Goal: Task Accomplishment & Management: Use online tool/utility

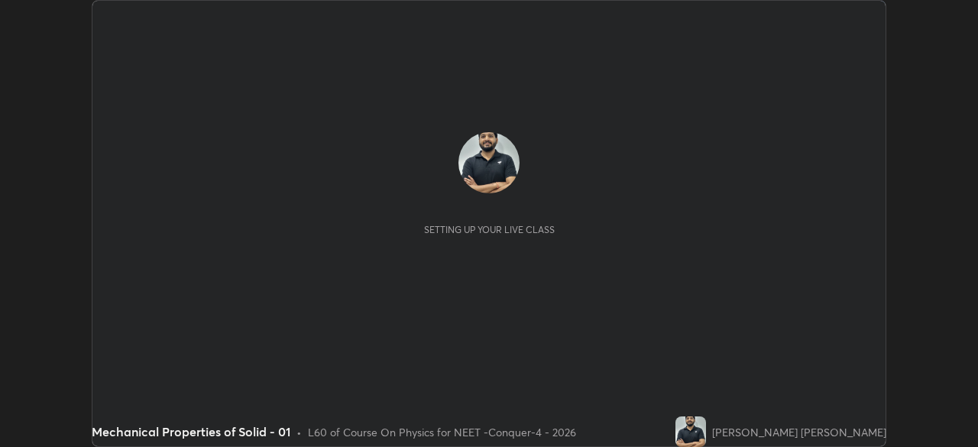
scroll to position [447, 977]
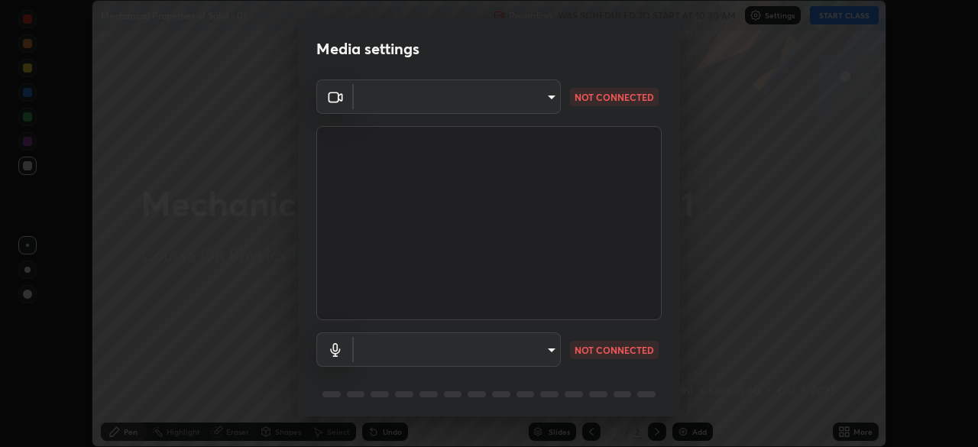
type input "17d2c207585f71db404e89a995004647405990faac99dbf05689083c50e95166"
type input "0afc3a5f896278e7d267e6a3953e7f90cc92c297f31ab05c00063af063a834dd"
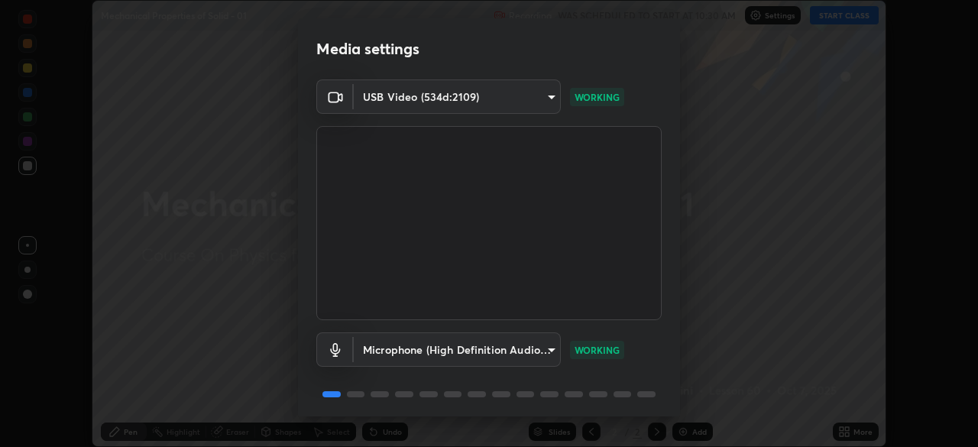
scroll to position [54, 0]
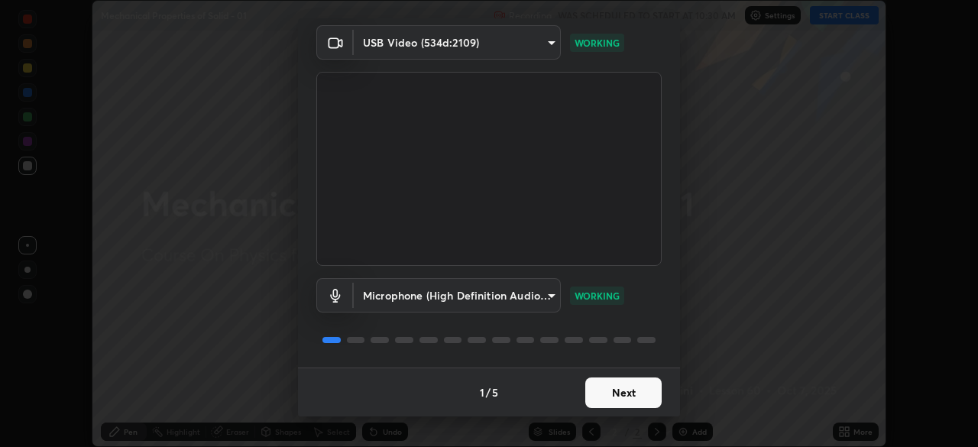
click at [606, 388] on button "Next" at bounding box center [623, 393] width 76 height 31
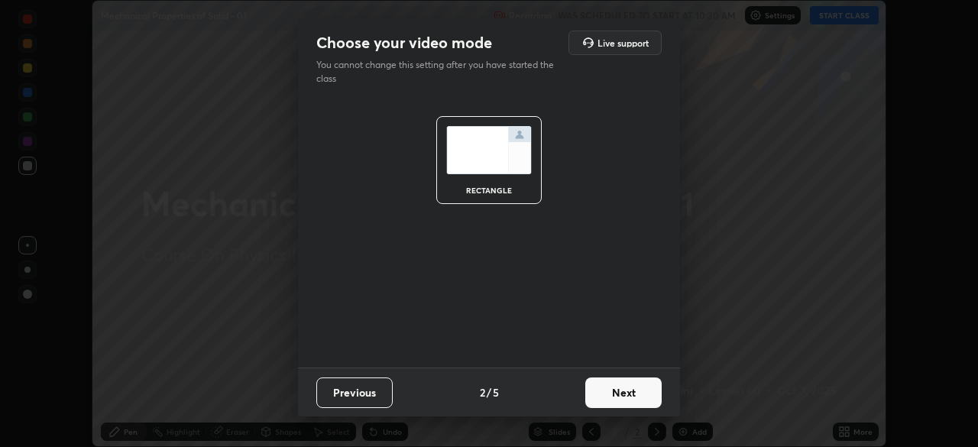
click at [618, 397] on button "Next" at bounding box center [623, 393] width 76 height 31
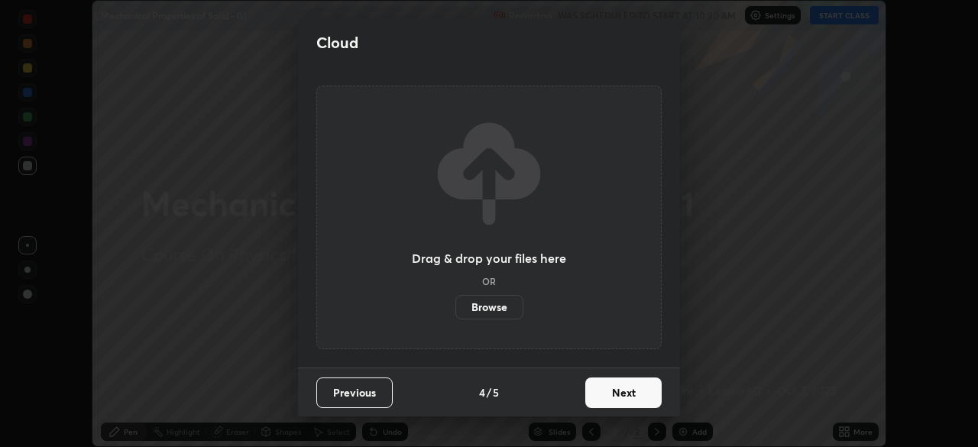
click at [646, 401] on button "Next" at bounding box center [623, 393] width 76 height 31
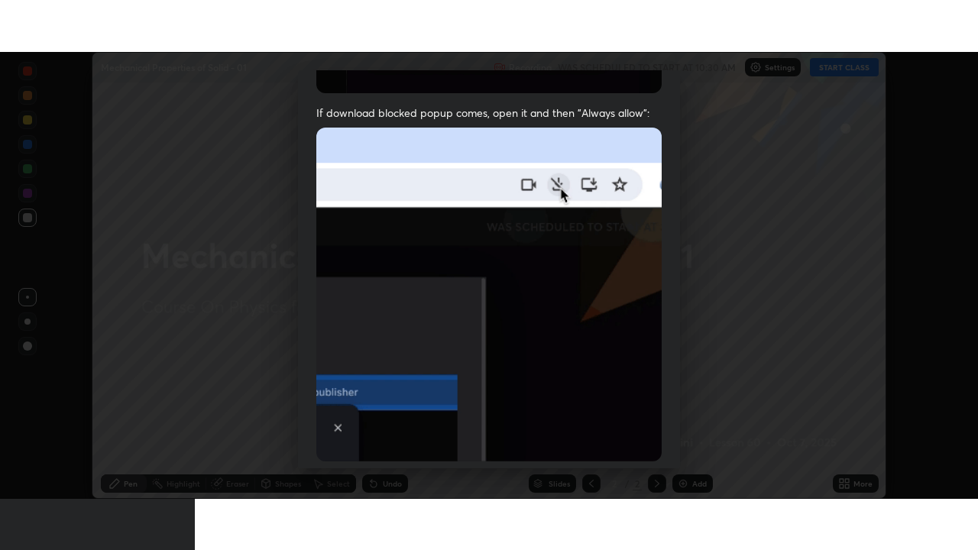
scroll to position [366, 0]
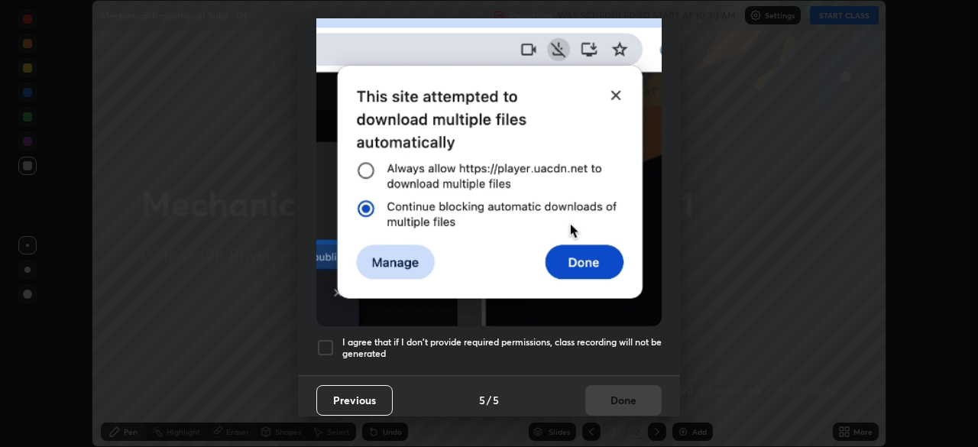
click at [321, 342] on div at bounding box center [325, 348] width 18 height 18
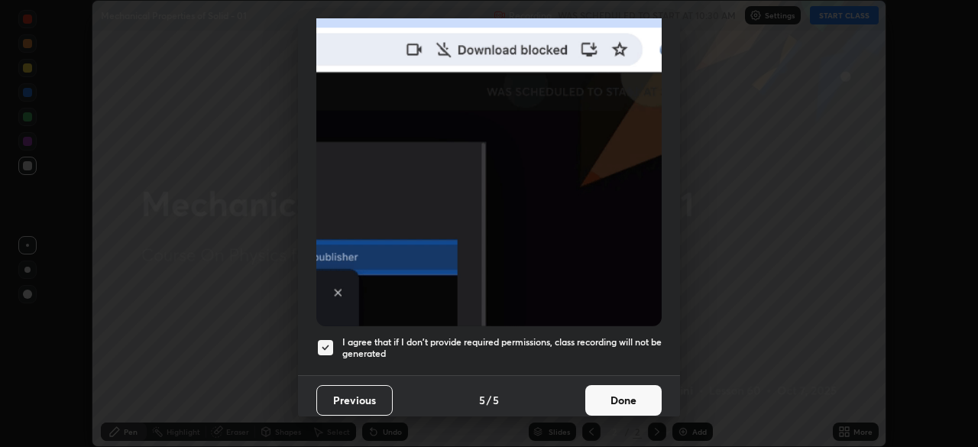
click at [597, 389] on button "Done" at bounding box center [623, 400] width 76 height 31
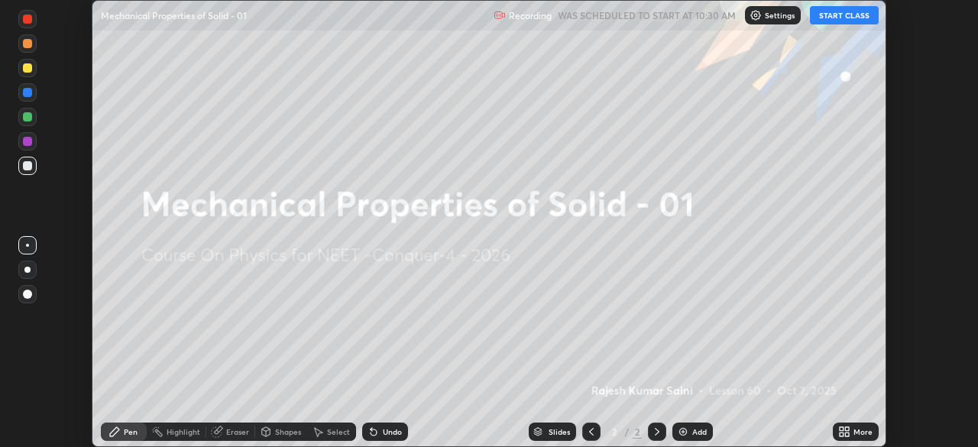
click at [841, 434] on icon at bounding box center [842, 435] width 4 height 4
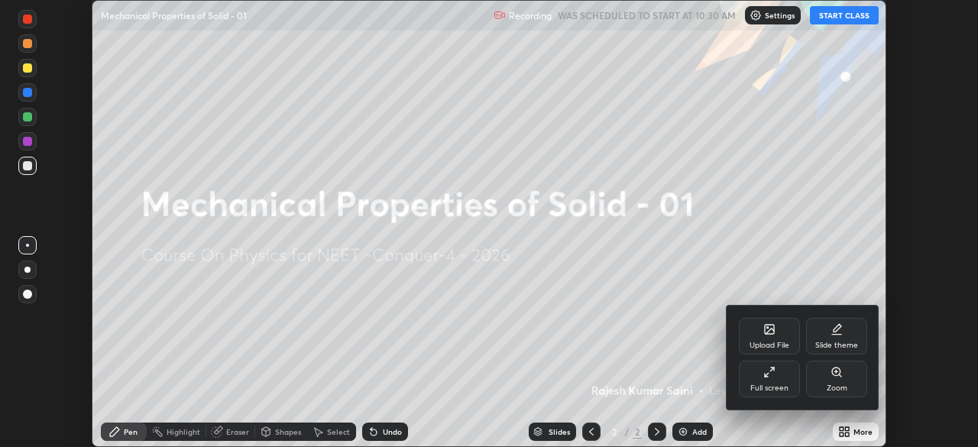
click at [766, 374] on icon at bounding box center [769, 372] width 12 height 12
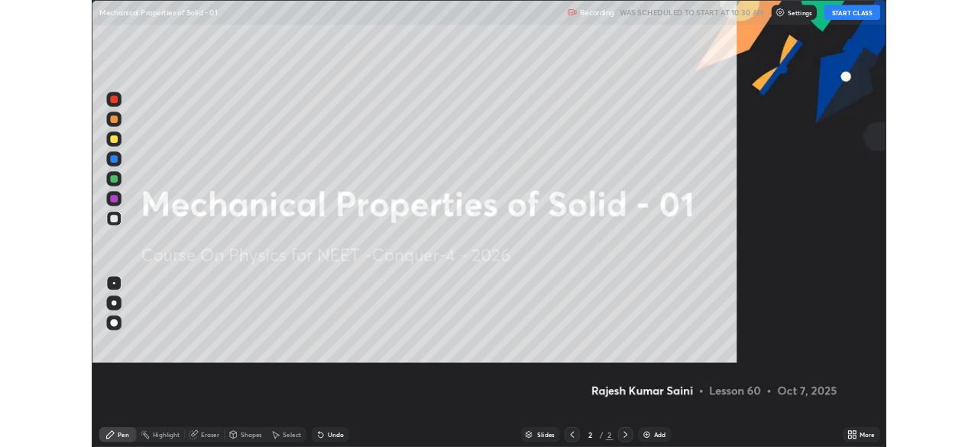
scroll to position [550, 978]
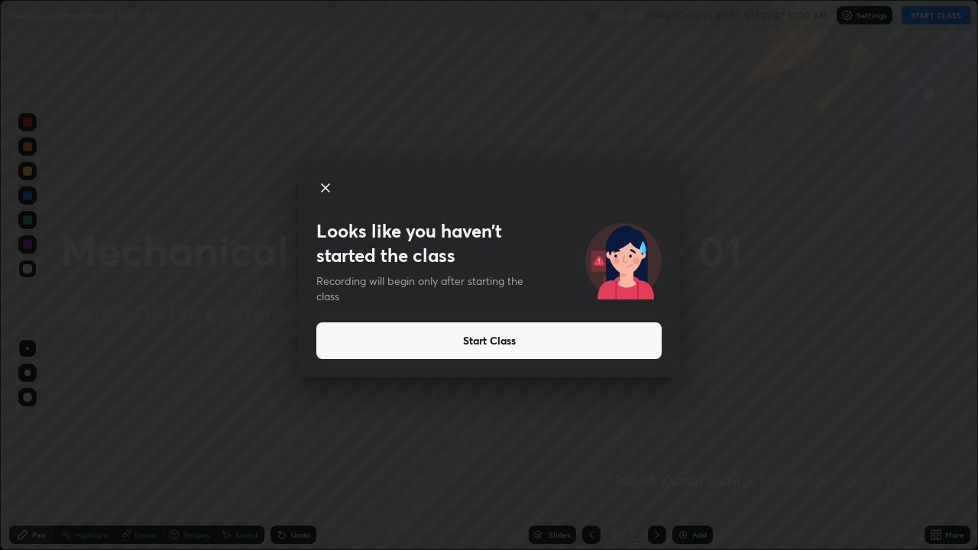
click at [596, 345] on button "Start Class" at bounding box center [488, 340] width 345 height 37
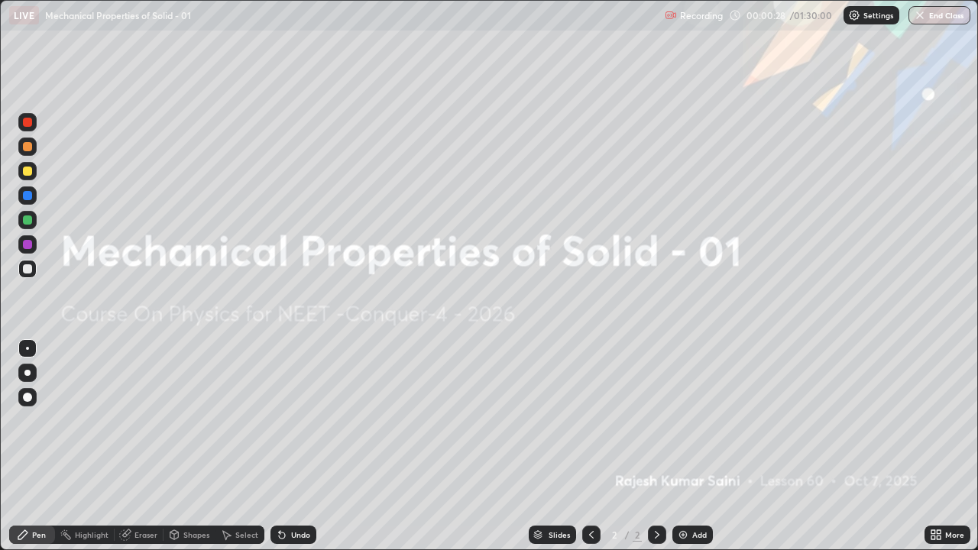
click at [683, 446] on img at bounding box center [683, 535] width 12 height 12
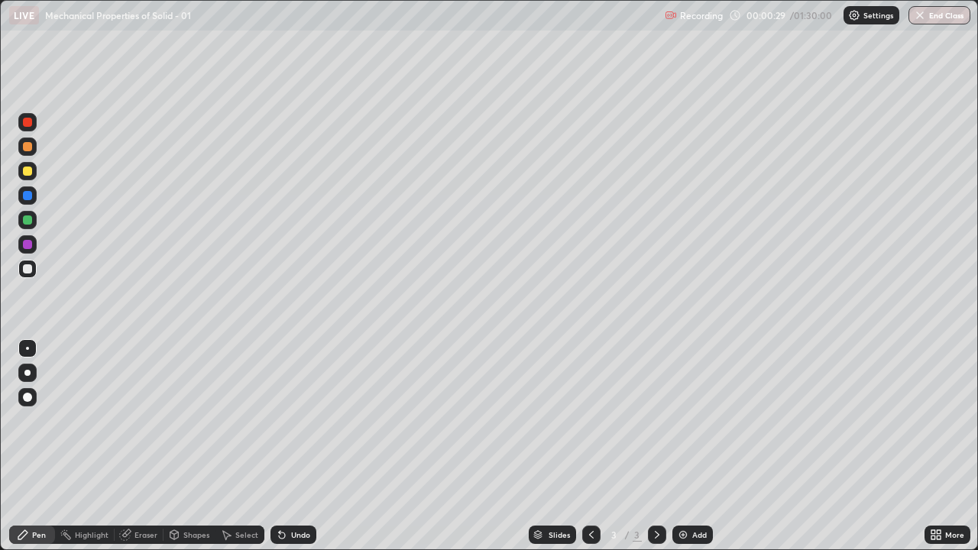
click at [28, 372] on div at bounding box center [27, 373] width 6 height 6
click at [25, 124] on div at bounding box center [27, 122] width 9 height 9
click at [297, 446] on div "Undo" at bounding box center [300, 535] width 19 height 8
click at [26, 175] on div at bounding box center [27, 171] width 9 height 9
click at [27, 247] on div at bounding box center [27, 244] width 9 height 9
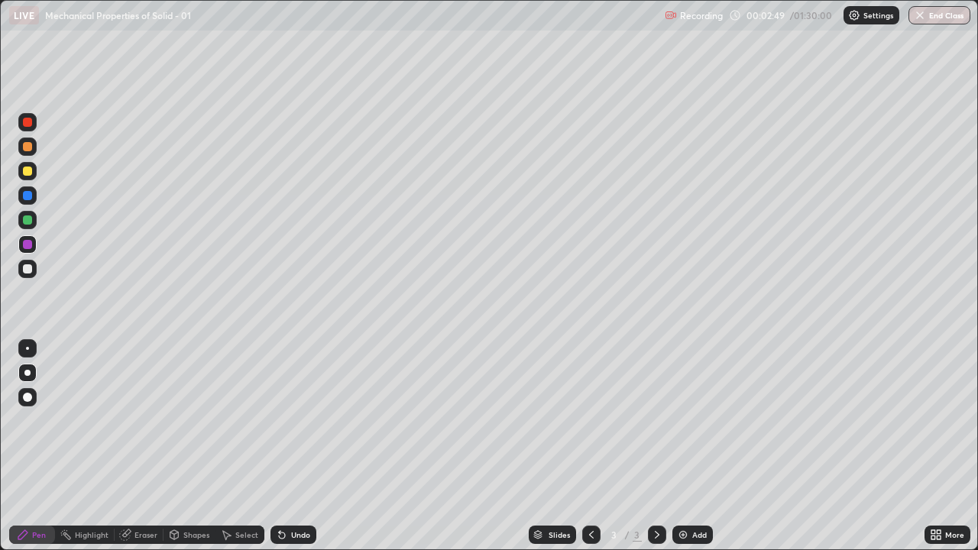
click at [28, 269] on div at bounding box center [27, 268] width 9 height 9
click at [30, 173] on div at bounding box center [27, 171] width 9 height 9
click at [24, 271] on div at bounding box center [27, 268] width 9 height 9
click at [30, 171] on div at bounding box center [27, 171] width 9 height 9
click at [280, 446] on icon at bounding box center [282, 536] width 6 height 6
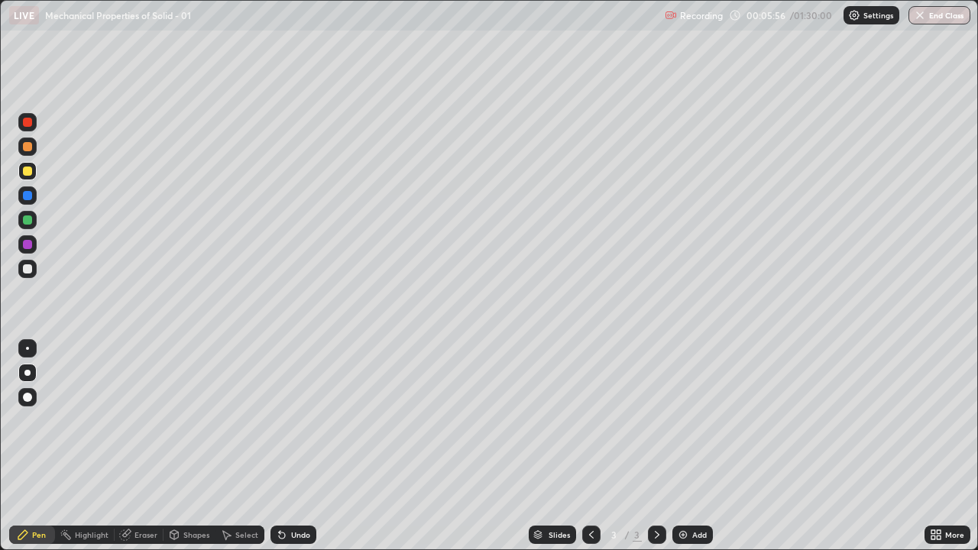
click at [284, 446] on icon at bounding box center [282, 535] width 12 height 12
click at [25, 173] on div at bounding box center [27, 171] width 9 height 9
click at [679, 446] on img at bounding box center [683, 535] width 12 height 12
click at [28, 125] on div at bounding box center [27, 122] width 9 height 9
click at [29, 270] on div at bounding box center [27, 268] width 9 height 9
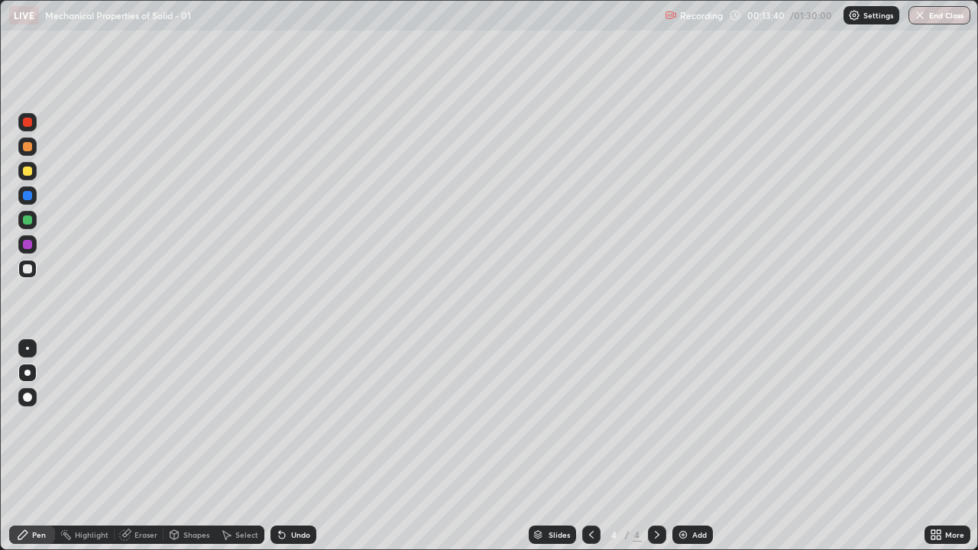
click at [288, 446] on div "Undo" at bounding box center [294, 535] width 46 height 18
click at [291, 446] on div "Undo" at bounding box center [300, 535] width 19 height 8
click at [290, 446] on div "Undo" at bounding box center [294, 535] width 46 height 18
click at [287, 446] on div "Undo" at bounding box center [294, 535] width 46 height 18
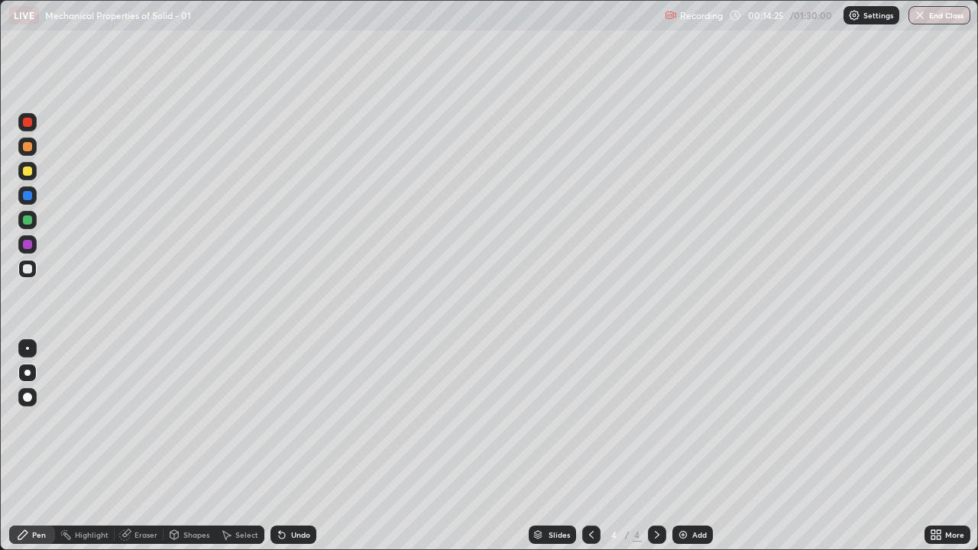
click at [23, 246] on div at bounding box center [27, 244] width 9 height 9
click at [20, 267] on div at bounding box center [27, 269] width 18 height 18
click at [286, 446] on icon at bounding box center [282, 535] width 12 height 12
click at [287, 446] on div "Undo" at bounding box center [294, 535] width 46 height 18
click at [24, 222] on div at bounding box center [27, 220] width 9 height 9
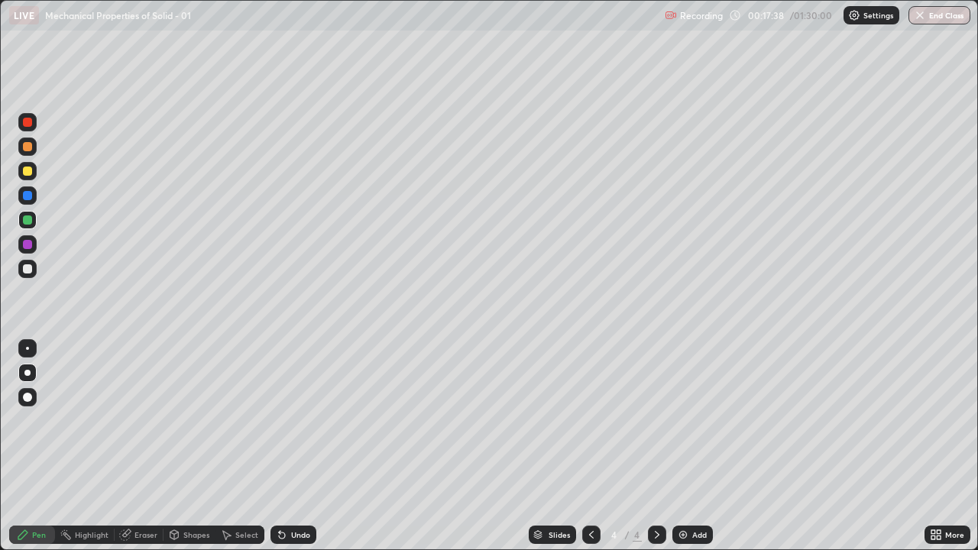
click at [26, 272] on div at bounding box center [27, 268] width 9 height 9
click at [27, 245] on div at bounding box center [27, 244] width 9 height 9
click at [29, 224] on div at bounding box center [27, 220] width 9 height 9
click at [27, 246] on div at bounding box center [27, 244] width 9 height 9
click at [456, 446] on div "Slides 4 / 4 Add" at bounding box center [620, 535] width 608 height 31
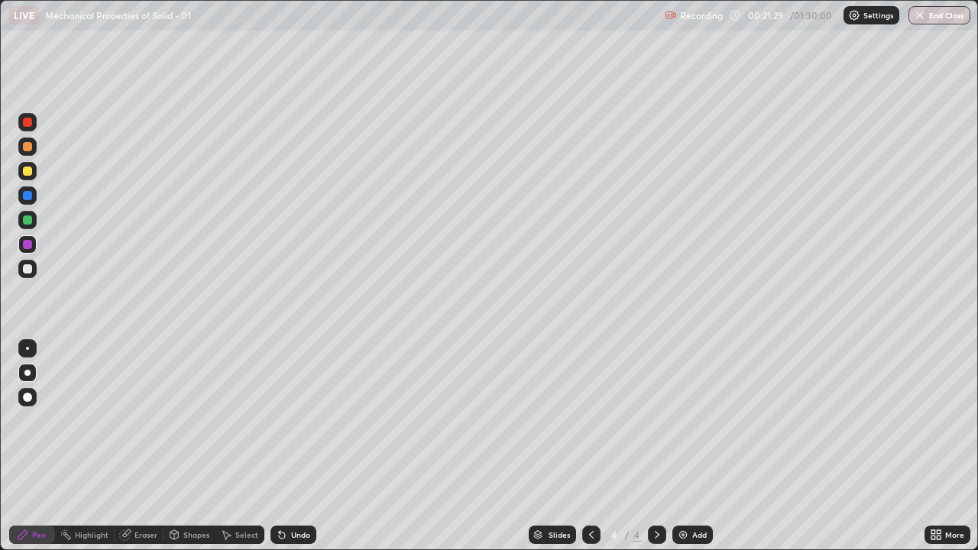
click at [685, 446] on img at bounding box center [683, 535] width 12 height 12
click at [27, 271] on div at bounding box center [27, 268] width 9 height 9
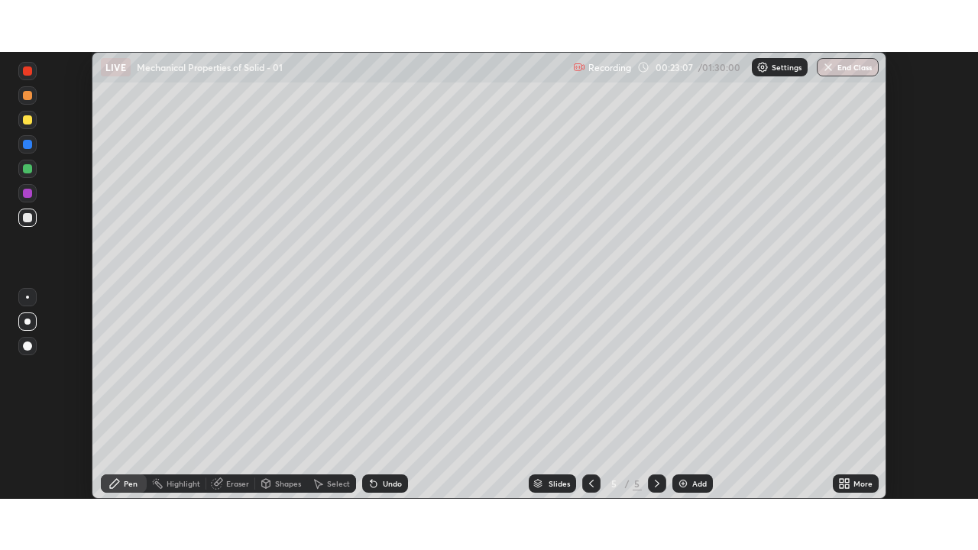
scroll to position [75972, 75440]
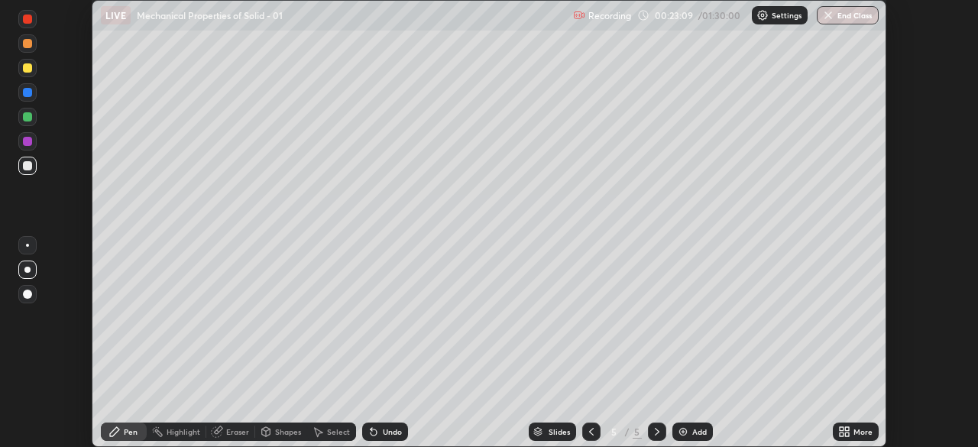
click at [841, 428] on icon at bounding box center [842, 429] width 4 height 4
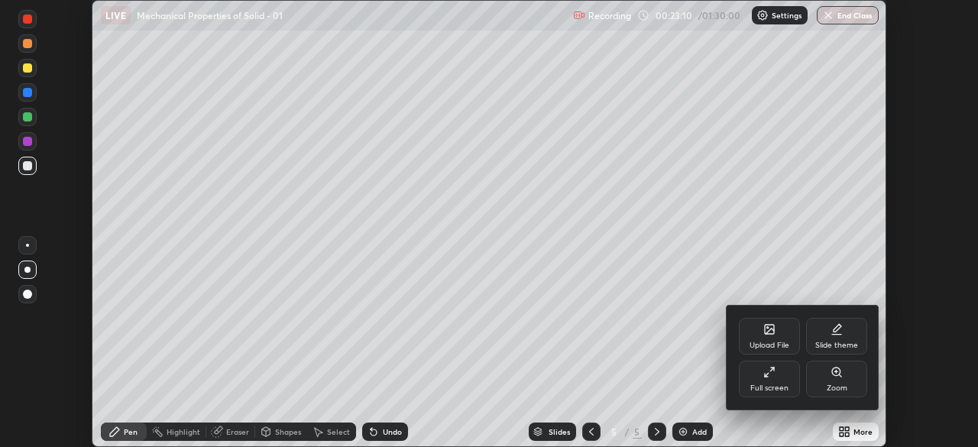
click at [767, 378] on div "Full screen" at bounding box center [769, 379] width 61 height 37
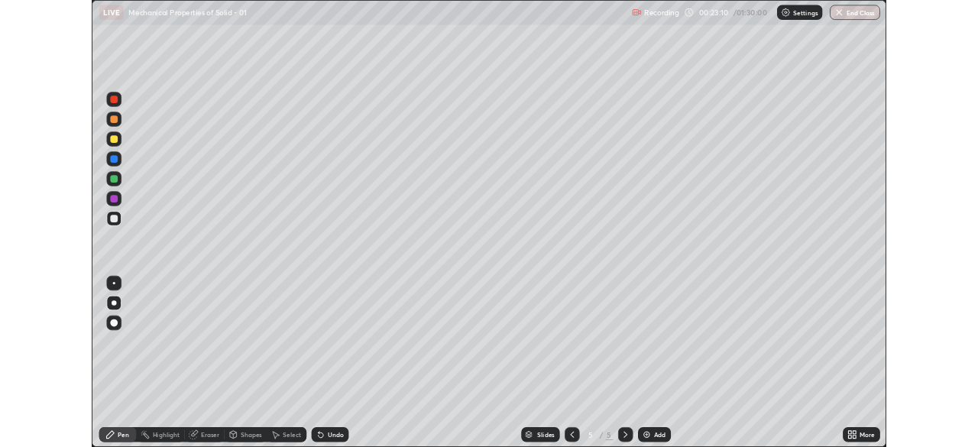
scroll to position [550, 978]
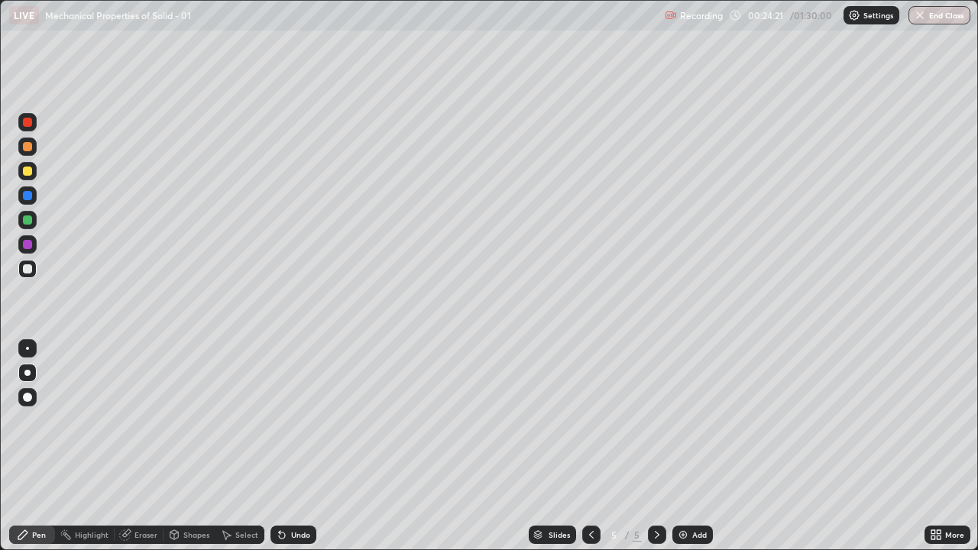
click at [590, 446] on icon at bounding box center [591, 535] width 12 height 12
click at [651, 446] on icon at bounding box center [657, 535] width 12 height 12
click at [590, 446] on icon at bounding box center [591, 535] width 12 height 12
click at [242, 446] on div "Select" at bounding box center [246, 535] width 23 height 8
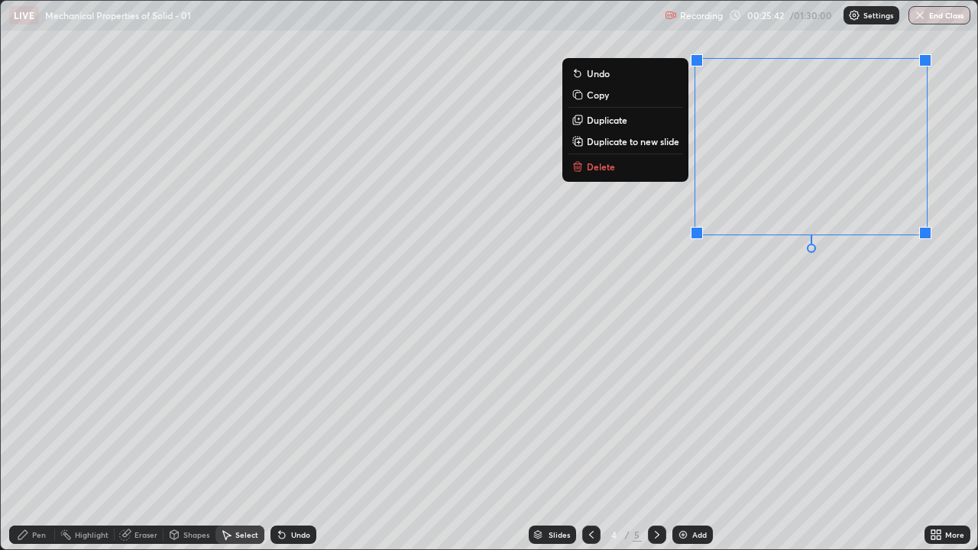
click at [646, 174] on button "Delete" at bounding box center [626, 166] width 114 height 18
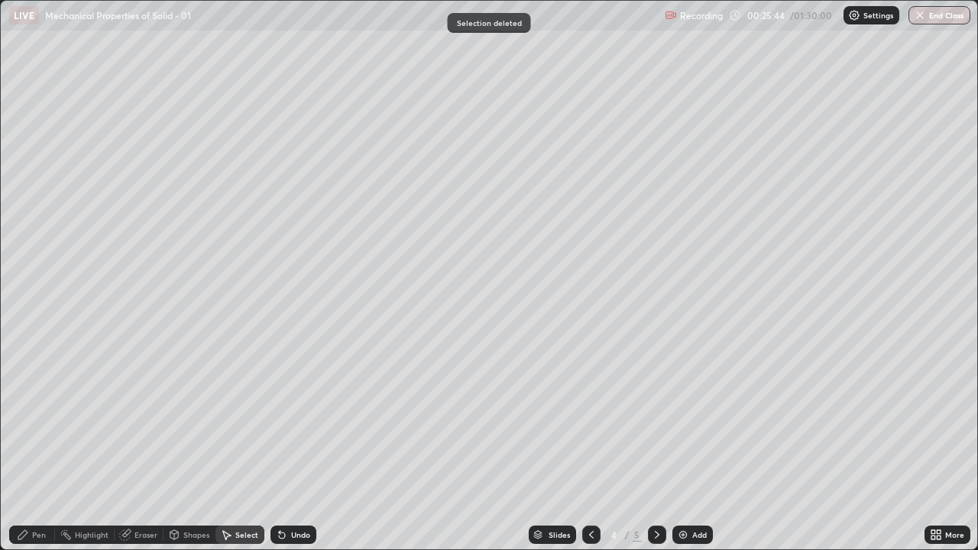
click at [45, 446] on div "Pen" at bounding box center [39, 535] width 14 height 8
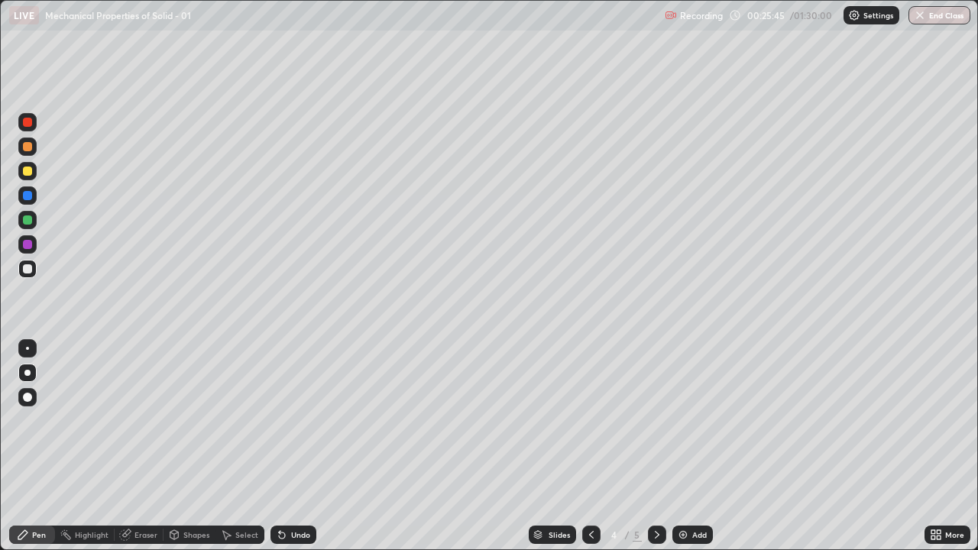
click at [27, 270] on div at bounding box center [27, 268] width 9 height 9
click at [656, 446] on icon at bounding box center [657, 535] width 12 height 12
click at [28, 222] on div at bounding box center [27, 220] width 9 height 9
click at [223, 446] on icon at bounding box center [227, 535] width 8 height 9
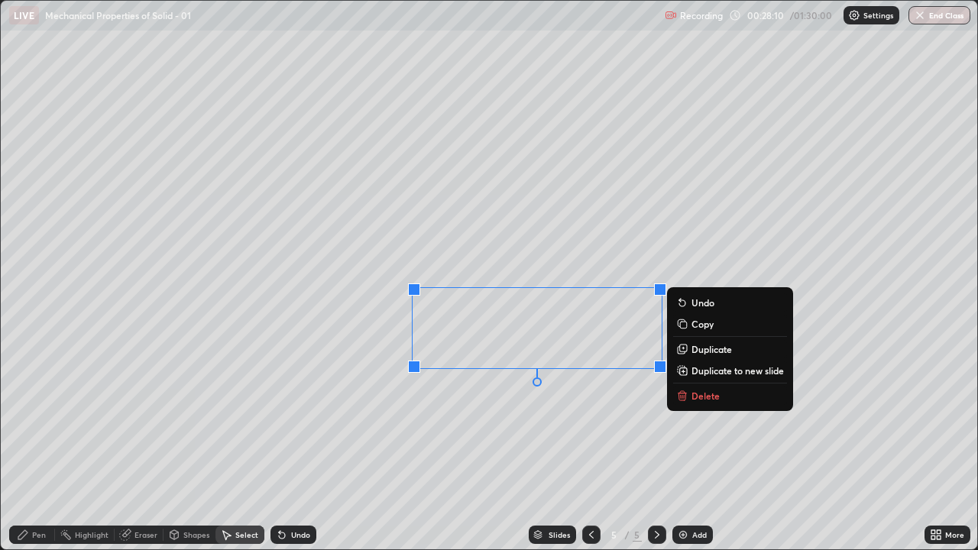
click at [688, 397] on icon at bounding box center [682, 396] width 12 height 12
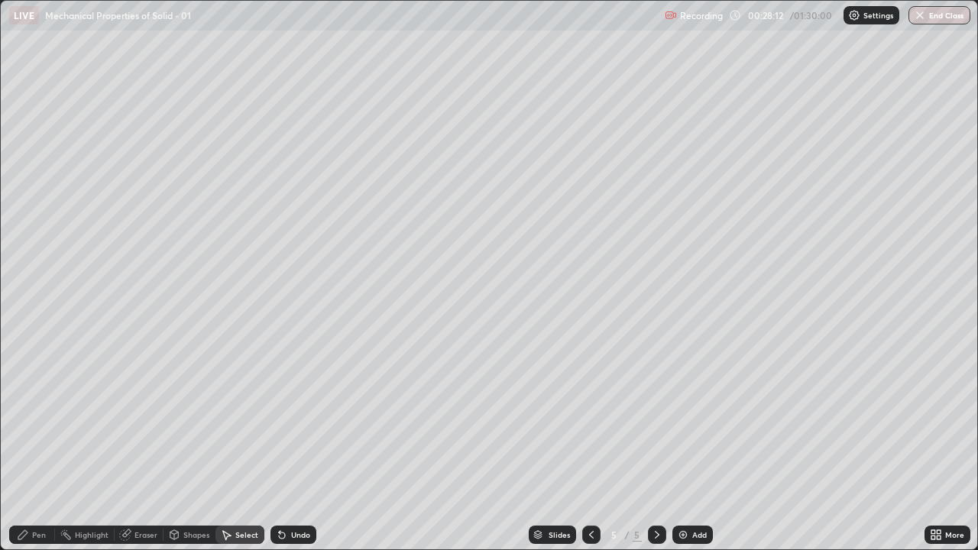
click at [583, 446] on div at bounding box center [591, 535] width 18 height 18
click at [654, 446] on div "0 ° Undo Copy Duplicate Duplicate to new slide Delete" at bounding box center [489, 275] width 977 height 549
click at [31, 446] on div "Pen" at bounding box center [32, 535] width 46 height 18
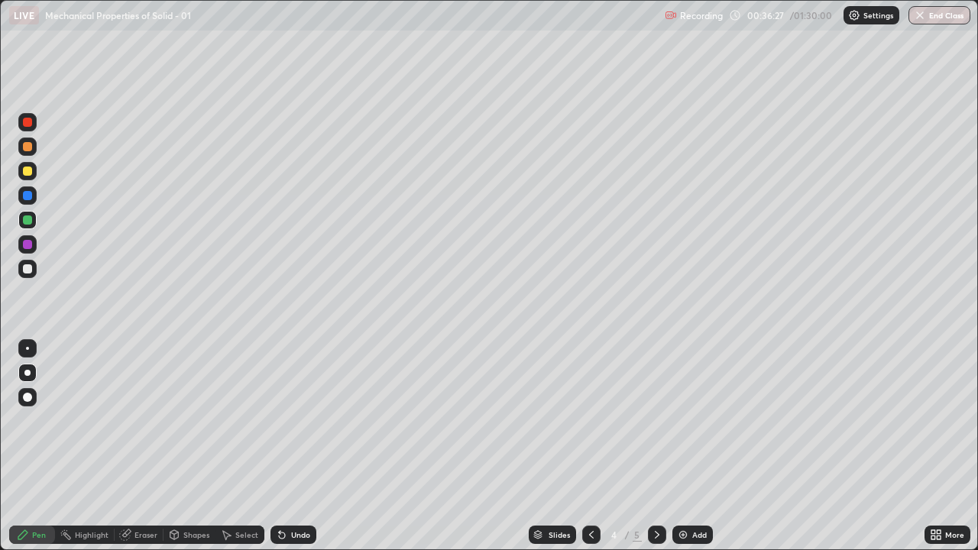
click at [656, 446] on icon at bounding box center [657, 535] width 12 height 12
click at [683, 446] on img at bounding box center [683, 535] width 12 height 12
click at [28, 129] on div at bounding box center [27, 122] width 18 height 18
click at [24, 272] on div at bounding box center [27, 268] width 9 height 9
click at [24, 270] on div at bounding box center [27, 268] width 9 height 9
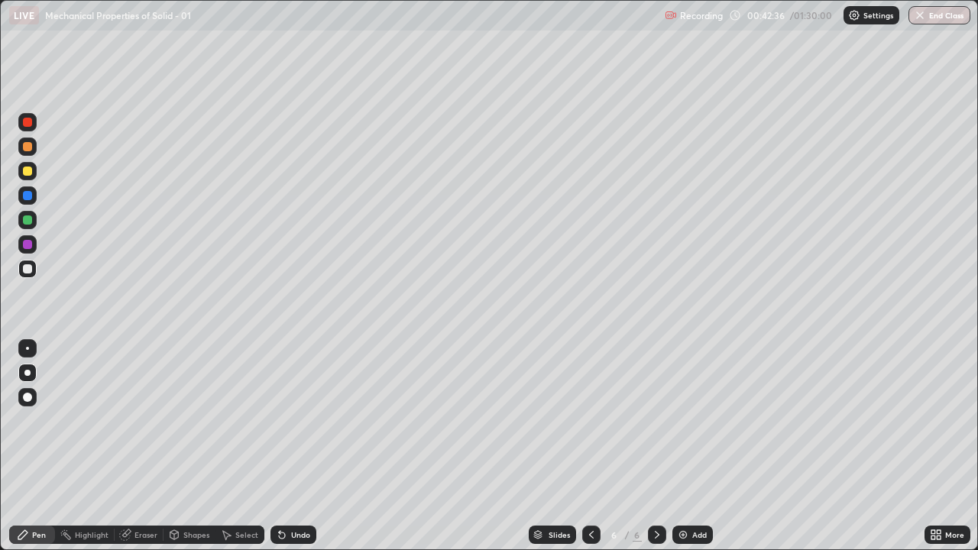
click at [28, 125] on div at bounding box center [27, 122] width 9 height 9
click at [199, 446] on div "Shapes" at bounding box center [196, 535] width 26 height 8
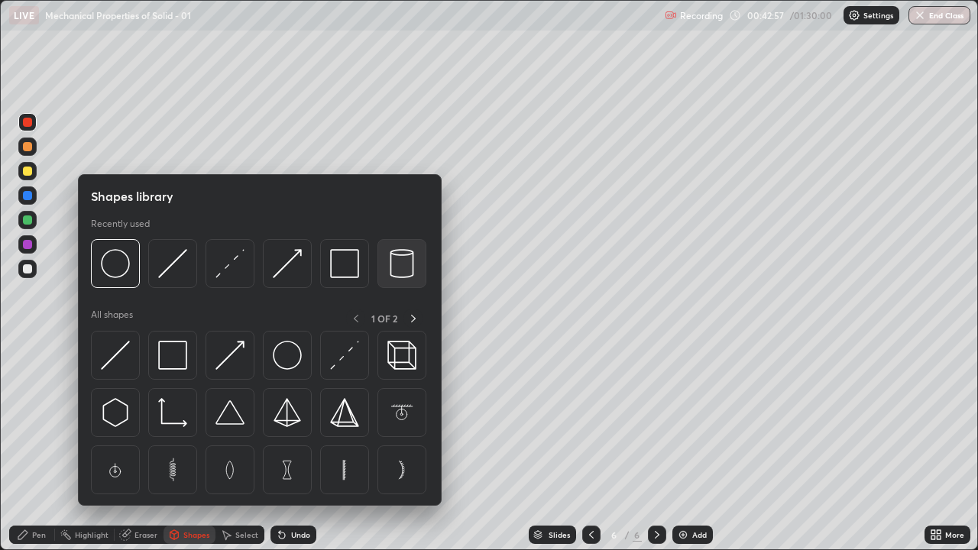
click at [401, 274] on img at bounding box center [401, 263] width 29 height 29
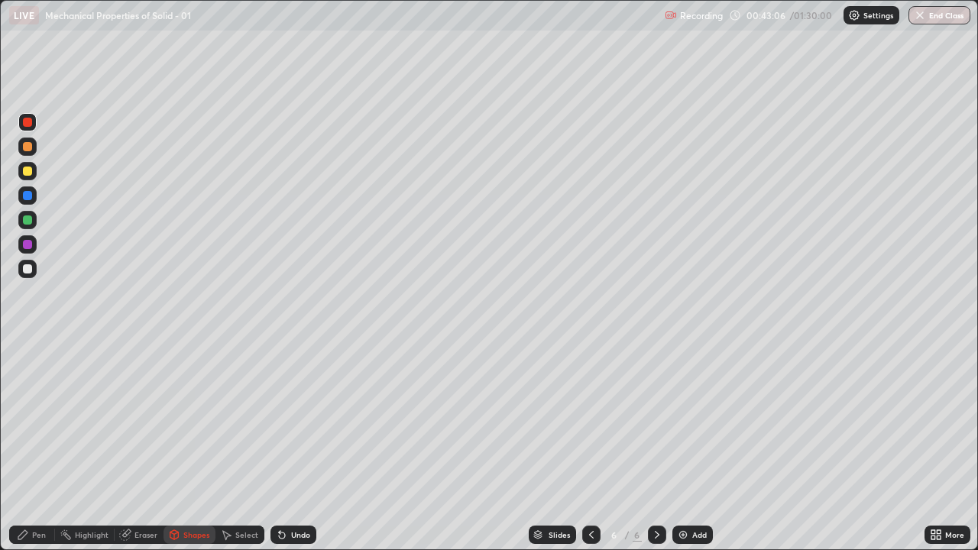
click at [248, 446] on div "Select" at bounding box center [246, 535] width 23 height 8
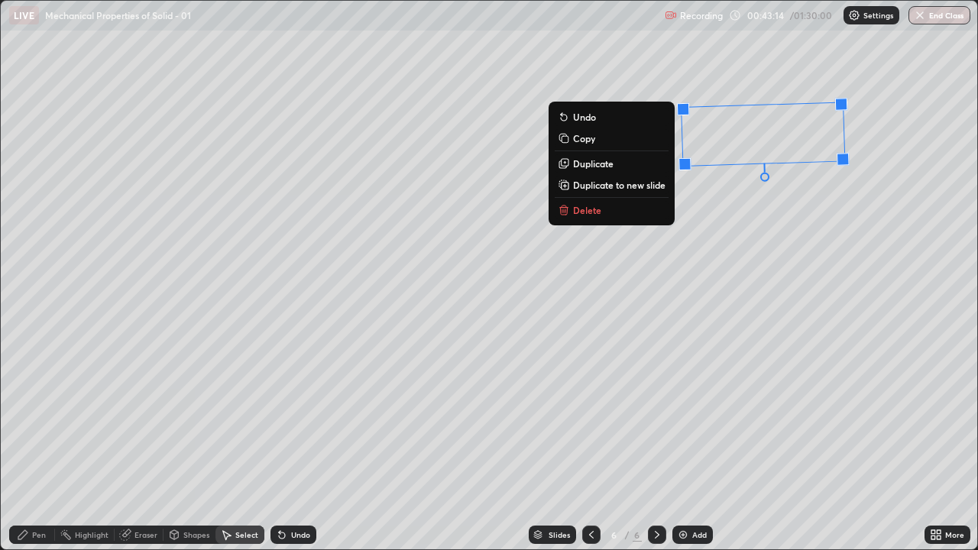
click at [750, 221] on div "92 ° Undo Copy Duplicate Duplicate to new slide Delete" at bounding box center [489, 275] width 977 height 549
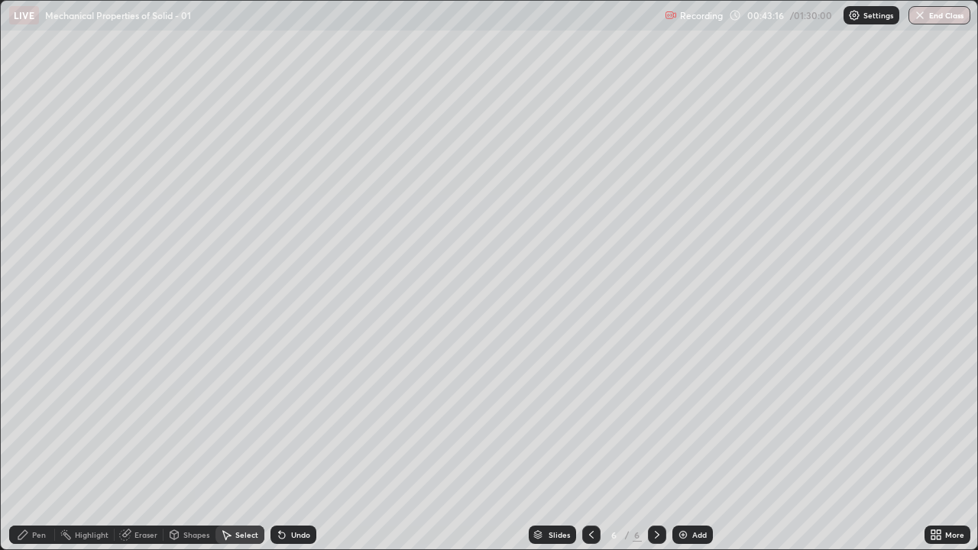
click at [37, 446] on div "Pen" at bounding box center [39, 535] width 14 height 8
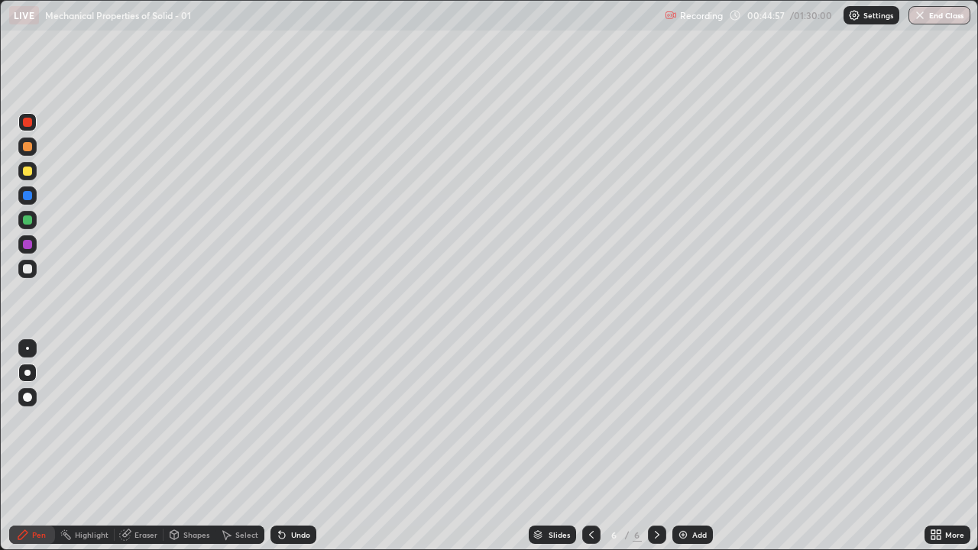
click at [28, 222] on div at bounding box center [27, 220] width 9 height 9
click at [29, 268] on div at bounding box center [27, 268] width 9 height 9
click at [31, 147] on div at bounding box center [27, 146] width 9 height 9
click at [292, 446] on div "Undo" at bounding box center [300, 535] width 19 height 8
click at [293, 446] on div "Undo" at bounding box center [294, 535] width 46 height 18
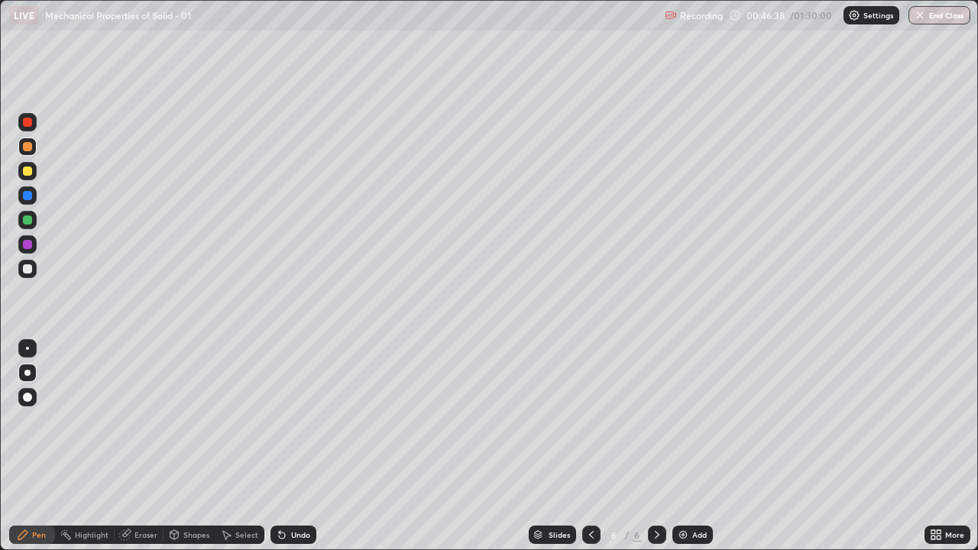
click at [147, 446] on div "Eraser" at bounding box center [145, 535] width 23 height 8
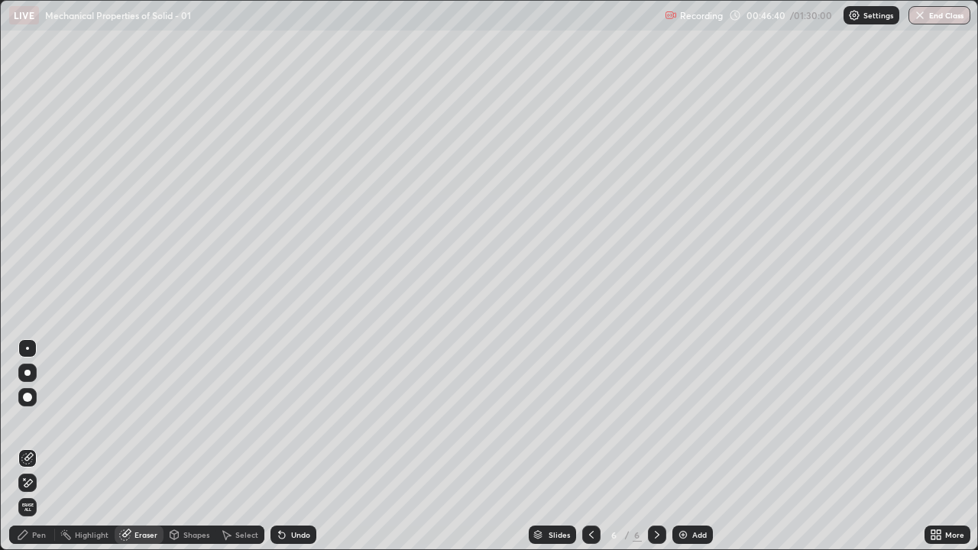
click at [34, 446] on div "Pen" at bounding box center [32, 535] width 46 height 18
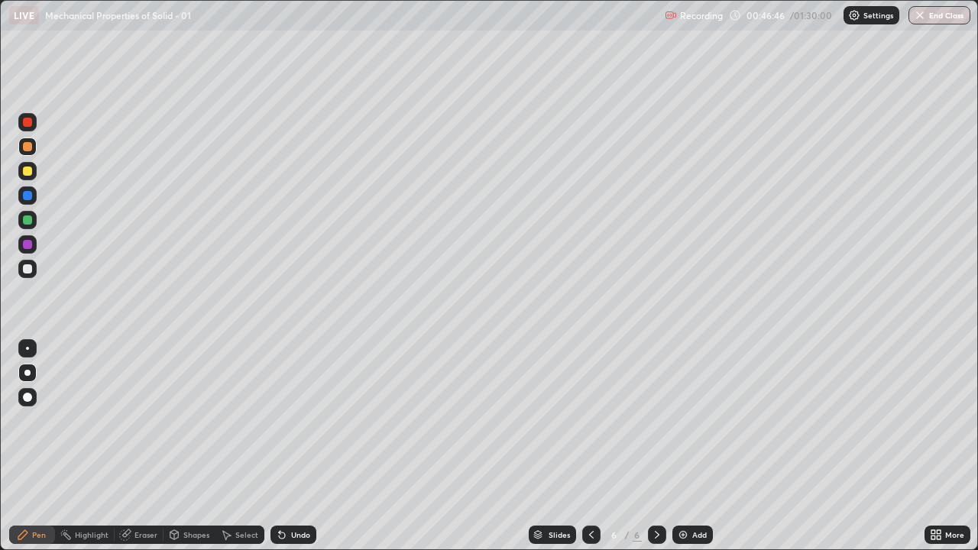
click at [150, 446] on div "Eraser" at bounding box center [145, 535] width 23 height 8
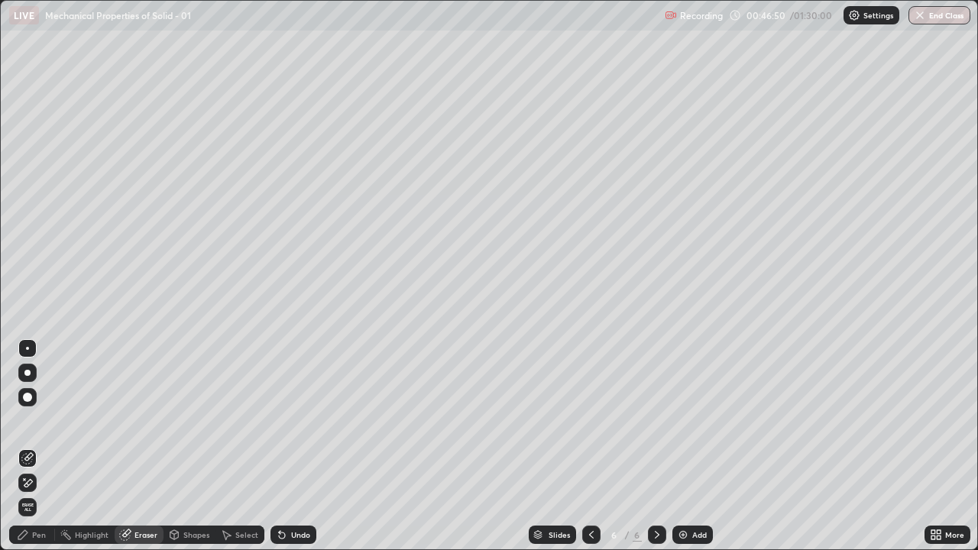
click at [39, 446] on div "Pen" at bounding box center [39, 535] width 14 height 8
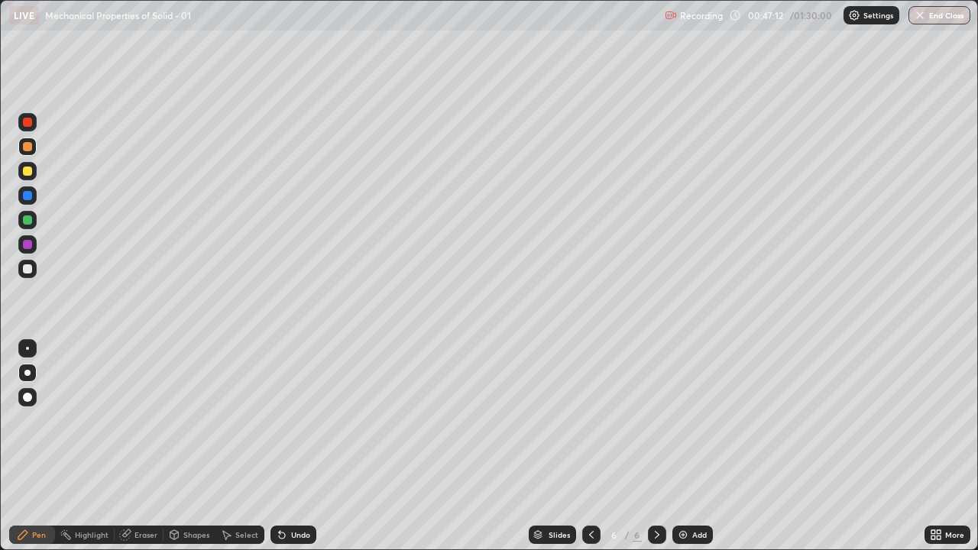
click at [679, 446] on img at bounding box center [683, 535] width 12 height 12
click at [28, 221] on div at bounding box center [27, 220] width 9 height 9
click at [589, 446] on icon at bounding box center [591, 535] width 12 height 12
click at [656, 446] on icon at bounding box center [657, 535] width 12 height 12
click at [235, 446] on div "Select" at bounding box center [246, 535] width 23 height 8
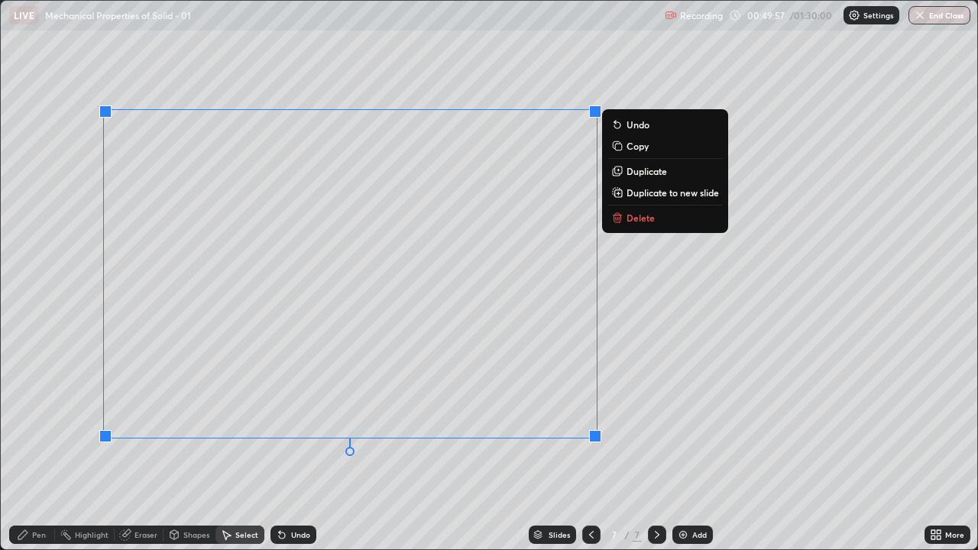
click at [621, 219] on icon at bounding box center [617, 219] width 7 height 7
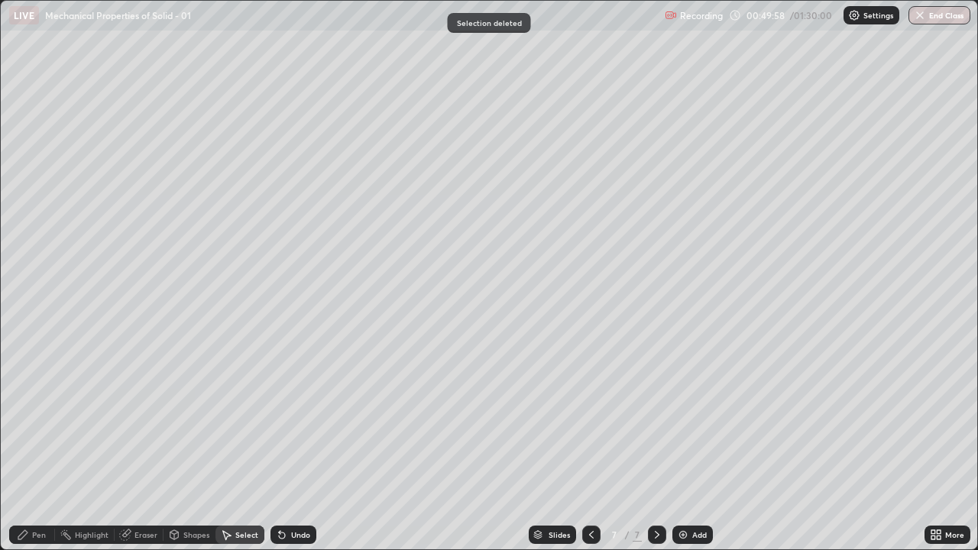
click at [43, 446] on div "Pen" at bounding box center [39, 535] width 14 height 8
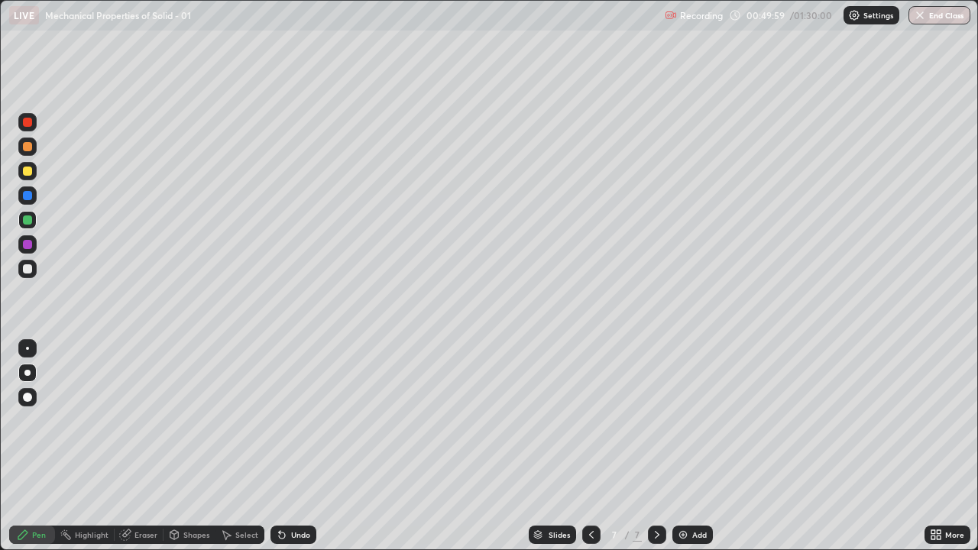
click at [29, 125] on div at bounding box center [27, 122] width 9 height 9
click at [197, 446] on div "Shapes" at bounding box center [196, 535] width 26 height 8
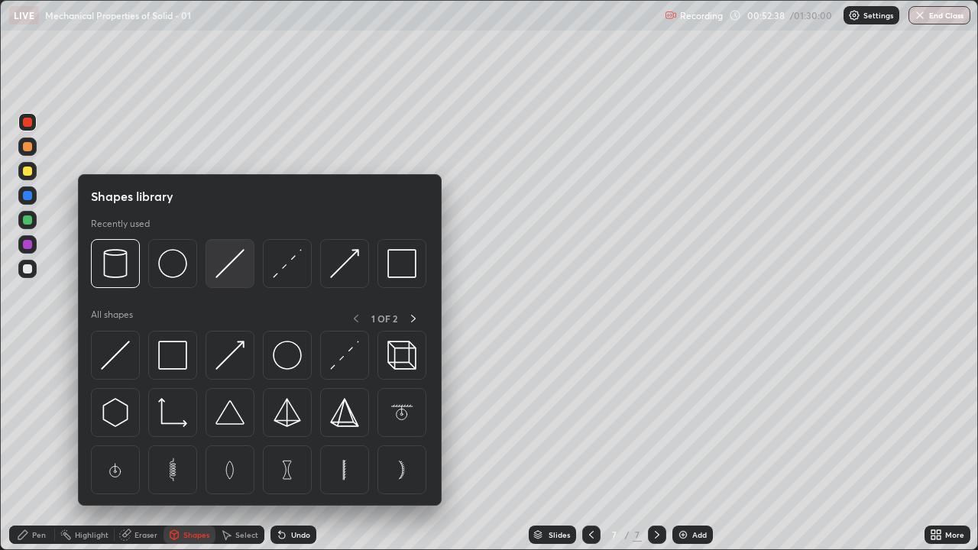
click at [228, 273] on img at bounding box center [230, 263] width 29 height 29
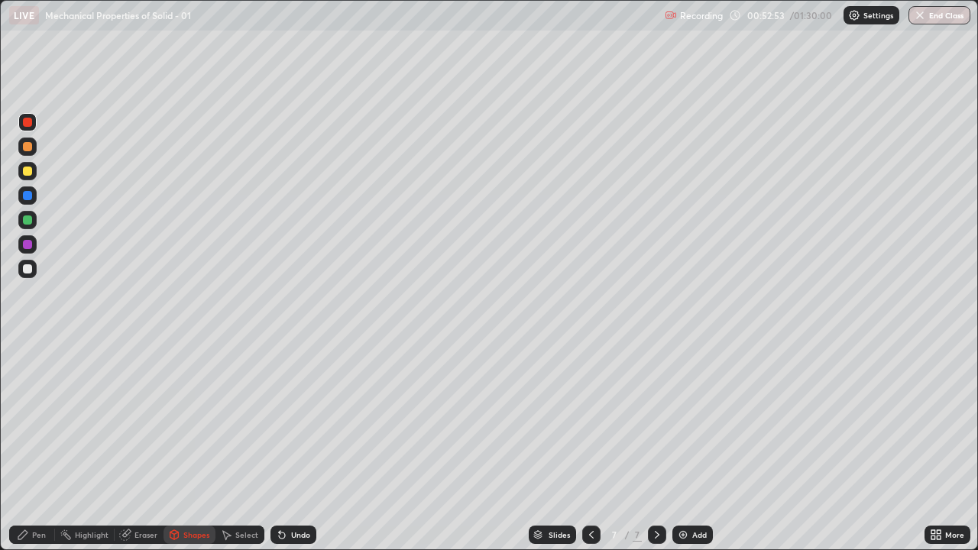
click at [196, 446] on div "Shapes" at bounding box center [196, 535] width 26 height 8
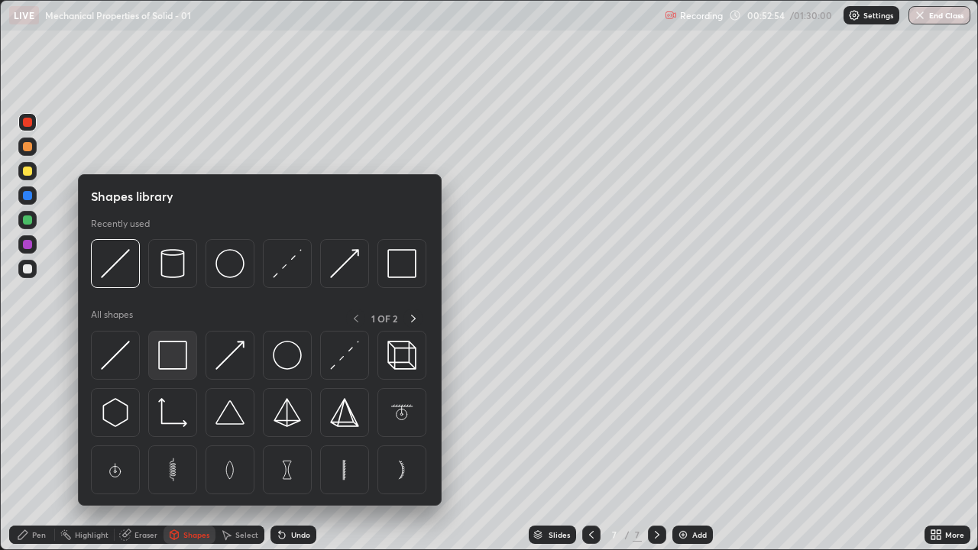
click at [178, 356] on img at bounding box center [172, 355] width 29 height 29
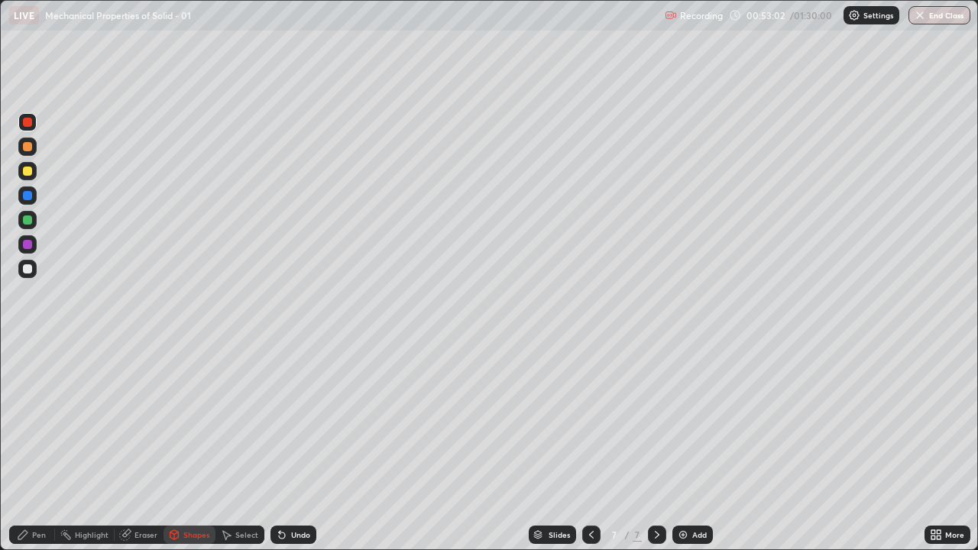
click at [37, 446] on div "Pen" at bounding box center [39, 535] width 14 height 8
click at [28, 247] on div at bounding box center [27, 244] width 9 height 9
click at [280, 446] on icon at bounding box center [282, 536] width 6 height 6
click at [28, 123] on div at bounding box center [27, 122] width 9 height 9
click at [280, 446] on icon at bounding box center [282, 536] width 6 height 6
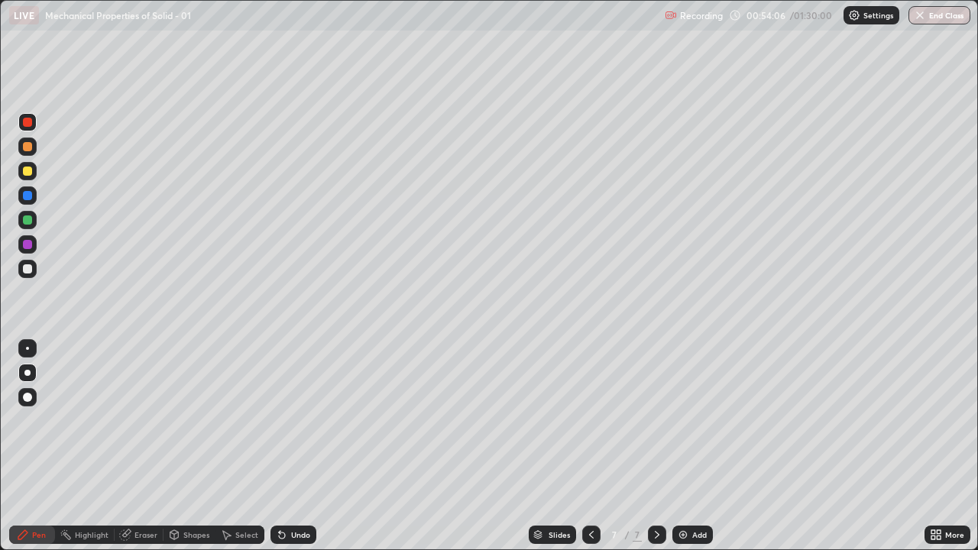
click at [285, 446] on icon at bounding box center [282, 535] width 12 height 12
click at [26, 149] on div at bounding box center [27, 146] width 9 height 9
click at [27, 174] on div at bounding box center [27, 171] width 9 height 9
click at [297, 446] on div "Undo" at bounding box center [300, 535] width 19 height 8
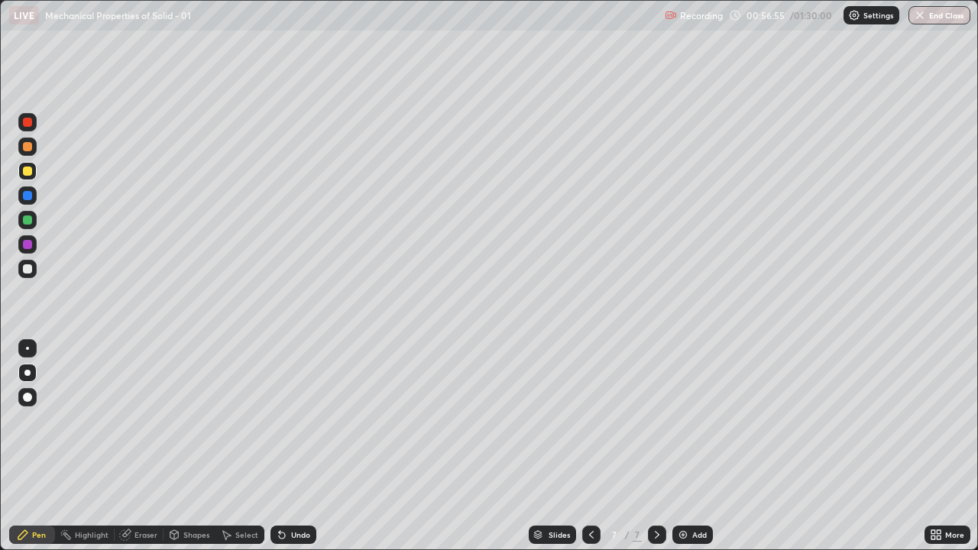
click at [293, 446] on div "Undo" at bounding box center [300, 535] width 19 height 8
click at [692, 446] on div "Add" at bounding box center [692, 535] width 41 height 18
click at [590, 446] on icon at bounding box center [591, 535] width 12 height 12
click at [656, 446] on icon at bounding box center [657, 535] width 12 height 12
click at [28, 273] on div at bounding box center [27, 268] width 9 height 9
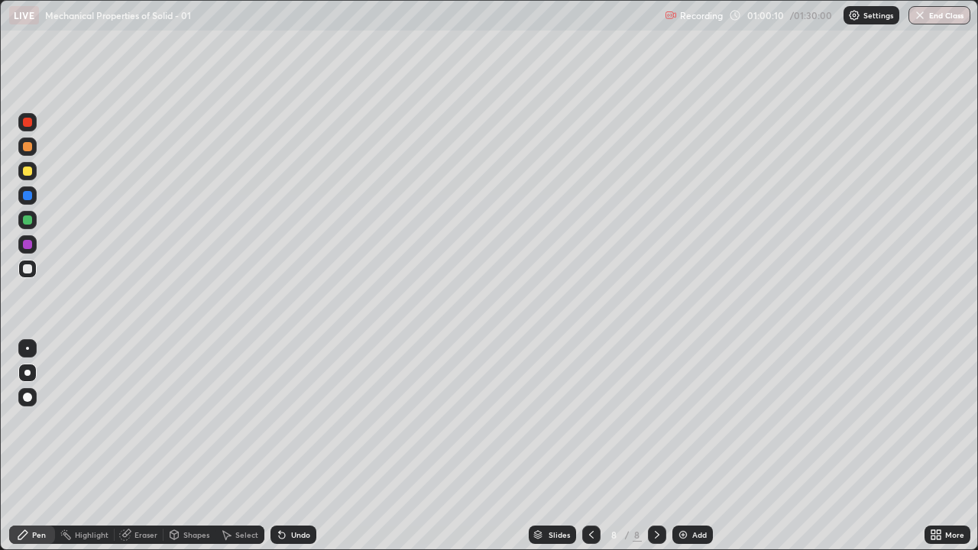
click at [589, 446] on icon at bounding box center [591, 535] width 12 height 12
click at [654, 446] on icon at bounding box center [657, 535] width 12 height 12
click at [679, 446] on img at bounding box center [683, 535] width 12 height 12
click at [25, 126] on div at bounding box center [27, 122] width 9 height 9
click at [196, 446] on div "Shapes" at bounding box center [196, 535] width 26 height 8
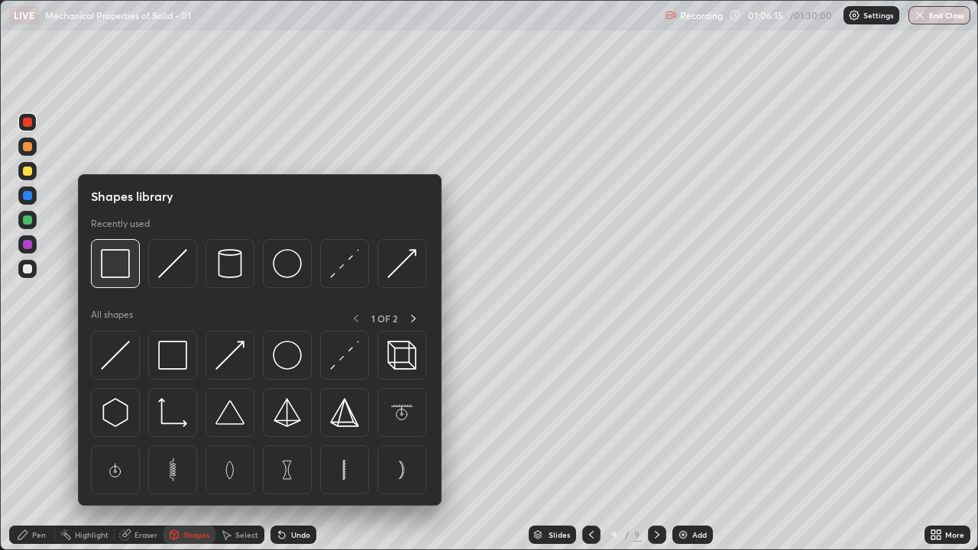
click at [123, 268] on img at bounding box center [115, 263] width 29 height 29
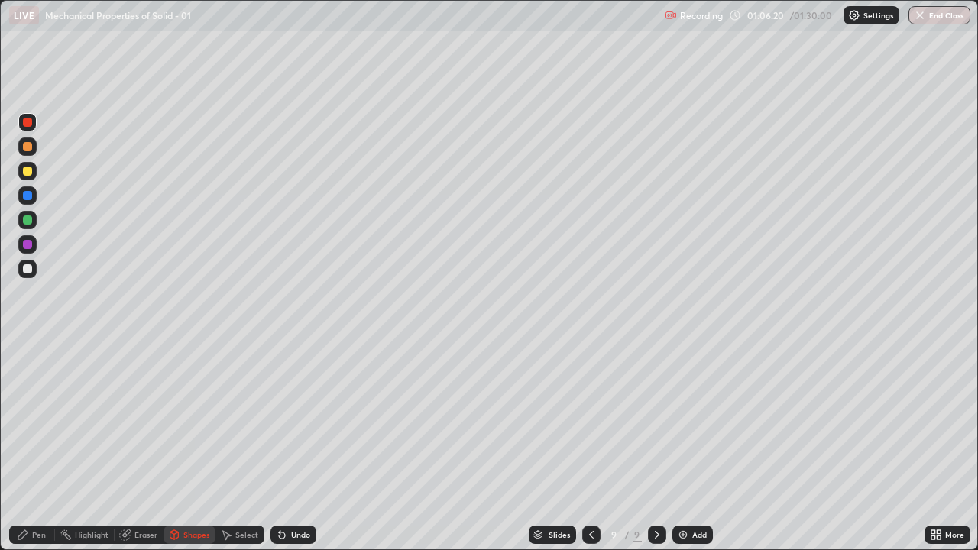
click at [43, 446] on div "Pen" at bounding box center [39, 535] width 14 height 8
click at [145, 446] on div "Eraser" at bounding box center [145, 535] width 23 height 8
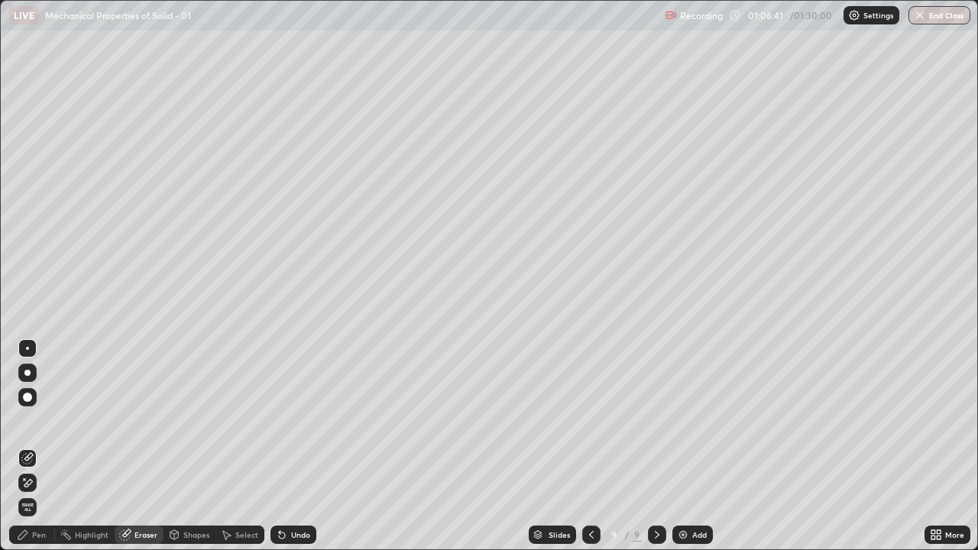
click at [193, 446] on div "Shapes" at bounding box center [190, 535] width 52 height 18
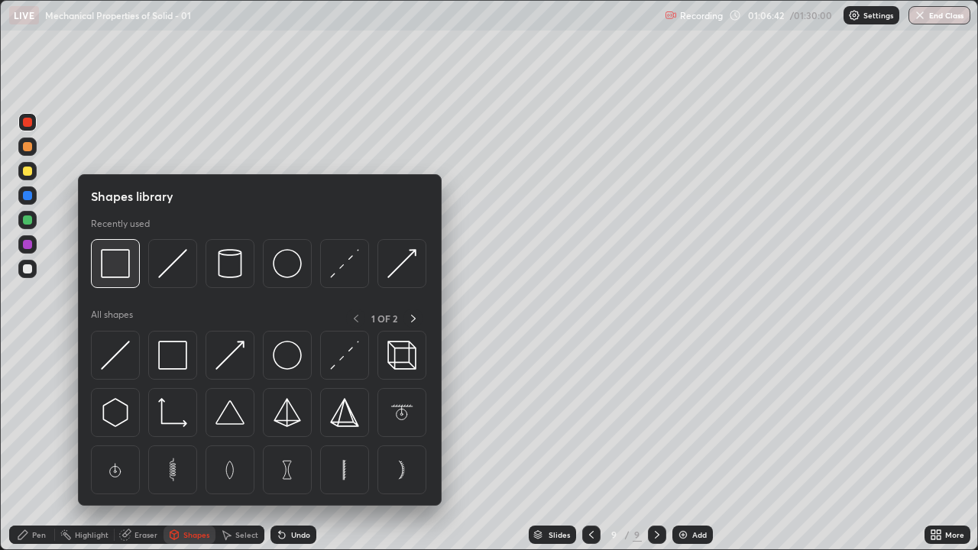
click at [123, 269] on img at bounding box center [115, 263] width 29 height 29
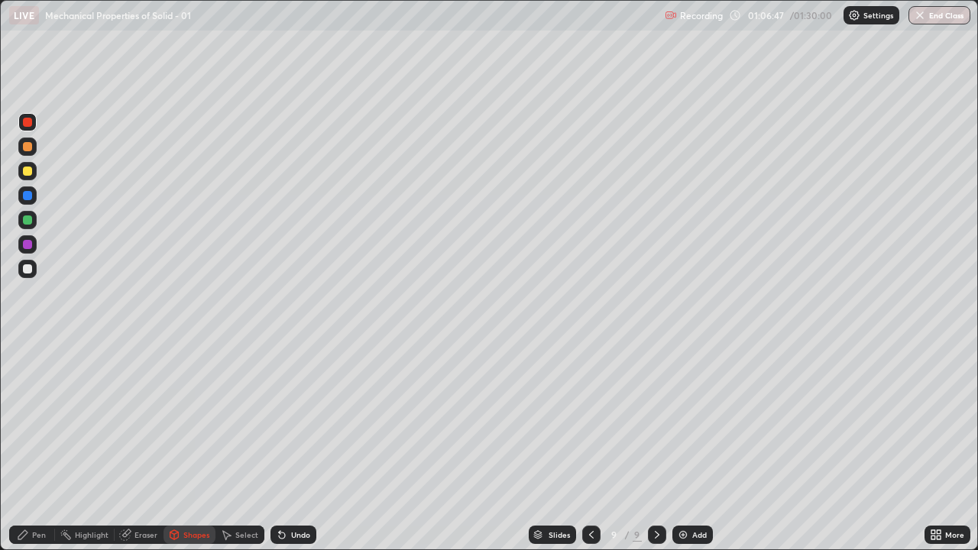
click at [186, 446] on div "Shapes" at bounding box center [196, 535] width 26 height 8
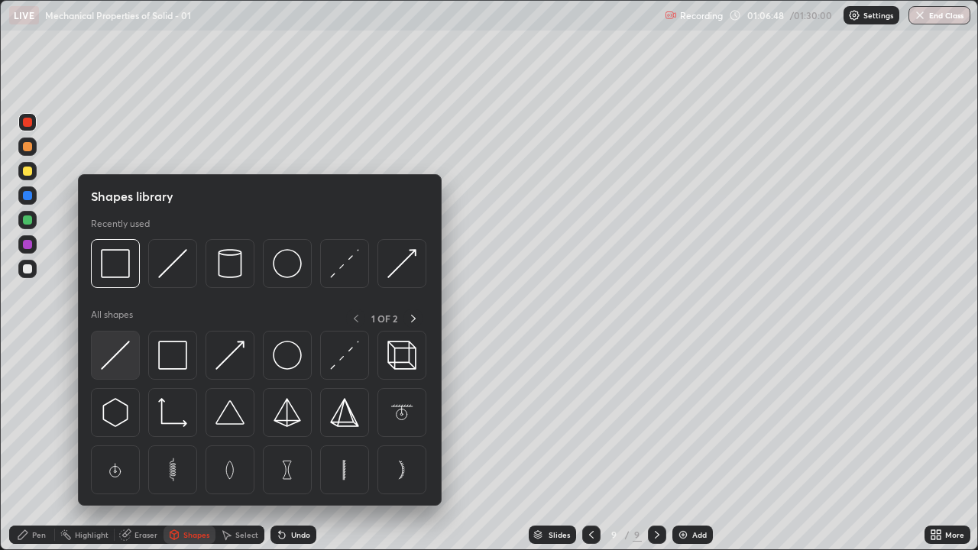
click at [120, 358] on img at bounding box center [115, 355] width 29 height 29
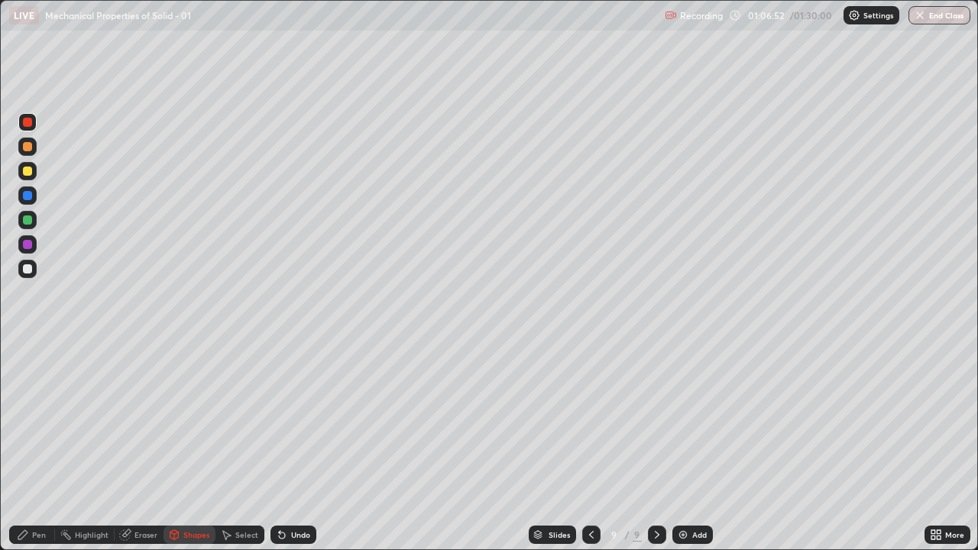
click at [44, 446] on div "Pen" at bounding box center [32, 535] width 46 height 18
click at [34, 446] on div "Pen" at bounding box center [39, 535] width 14 height 8
click at [186, 446] on div "Shapes" at bounding box center [196, 535] width 26 height 8
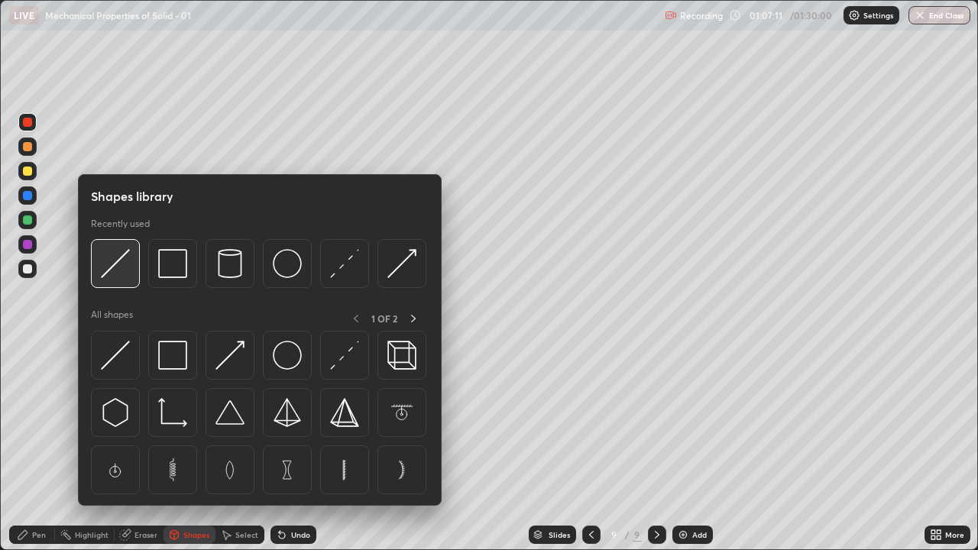
click at [113, 271] on img at bounding box center [115, 263] width 29 height 29
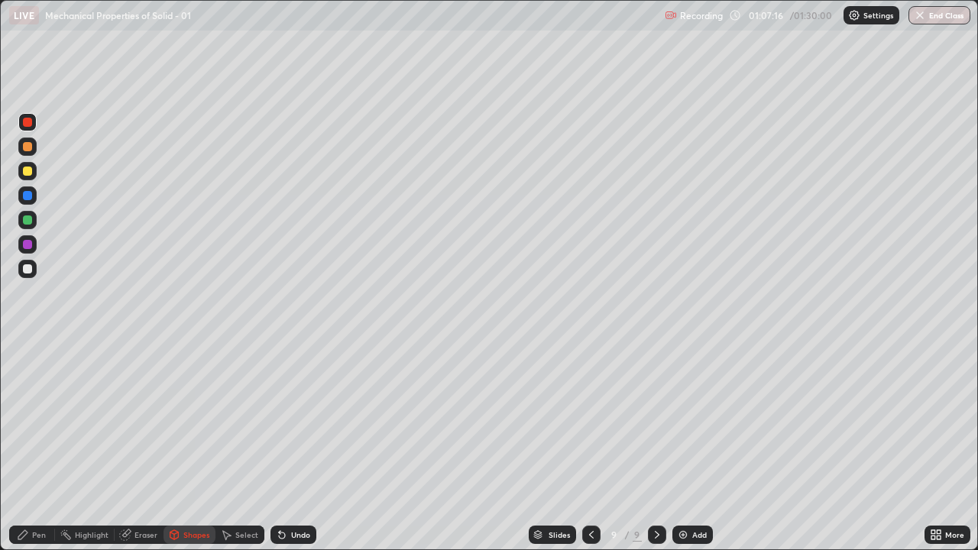
click at [177, 446] on icon at bounding box center [174, 534] width 8 height 9
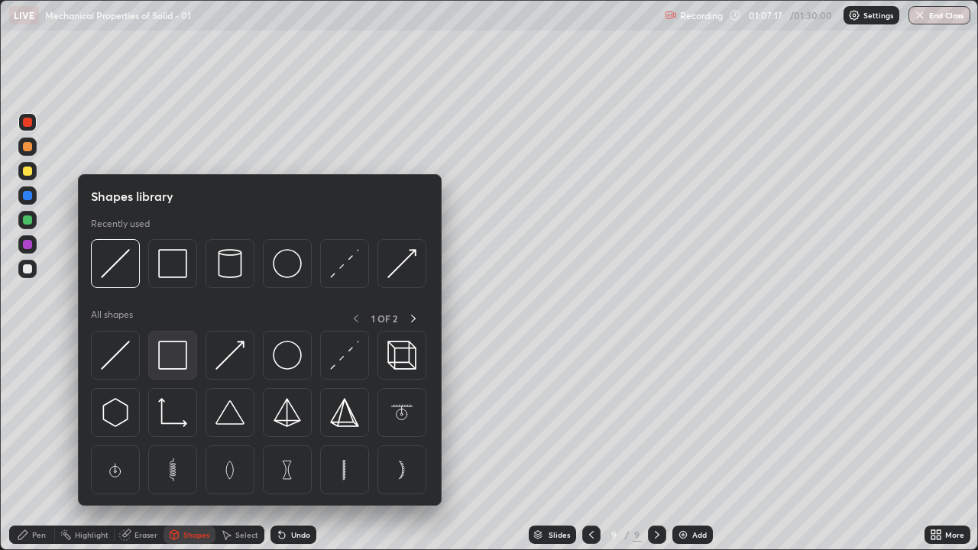
click at [170, 355] on img at bounding box center [172, 355] width 29 height 29
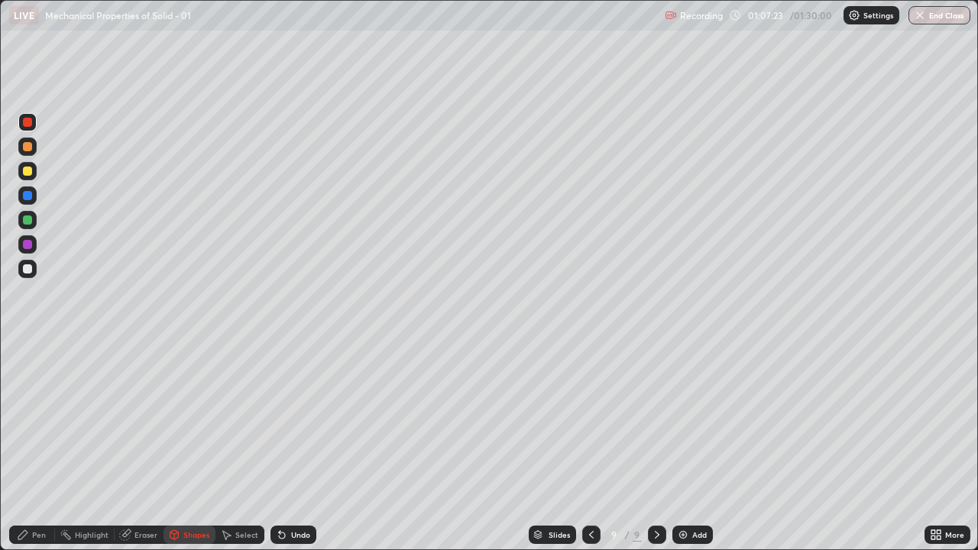
click at [41, 446] on div "Pen" at bounding box center [32, 535] width 46 height 18
click at [185, 446] on div "Shapes" at bounding box center [196, 535] width 26 height 8
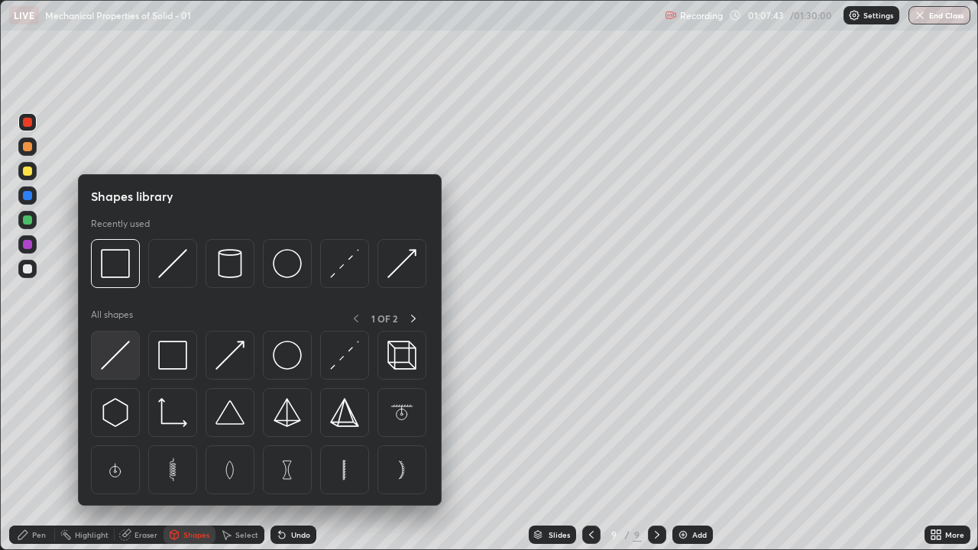
click at [128, 357] on img at bounding box center [115, 355] width 29 height 29
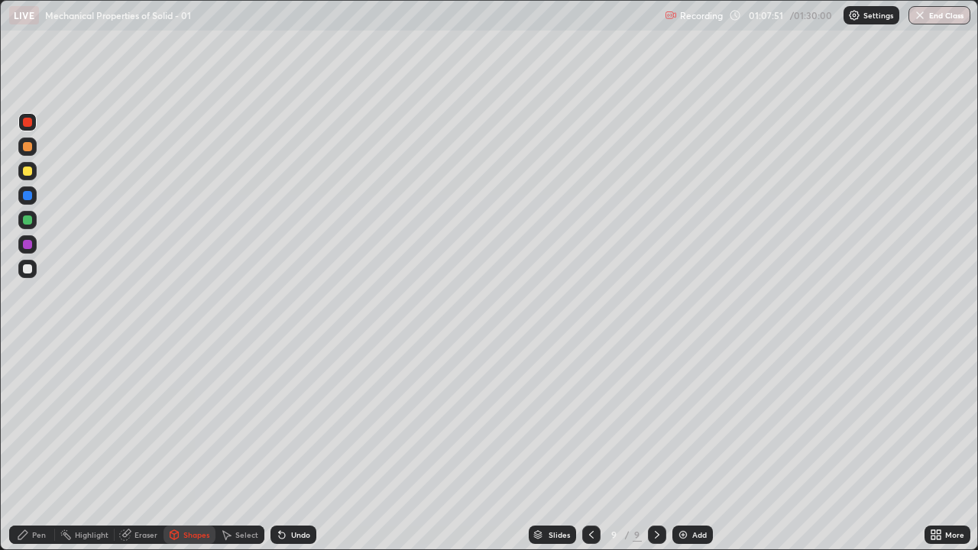
click at [198, 446] on div "Shapes" at bounding box center [196, 535] width 26 height 8
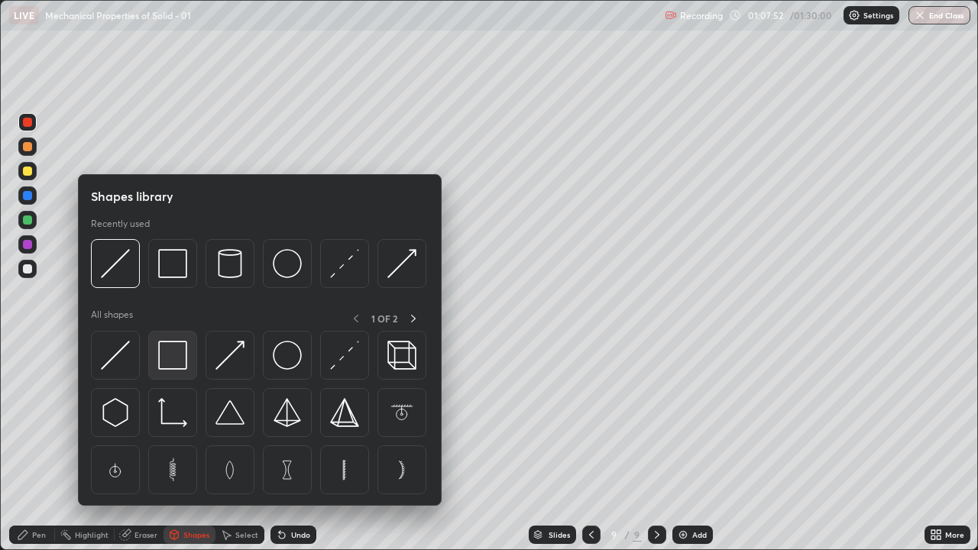
click at [179, 362] on img at bounding box center [172, 355] width 29 height 29
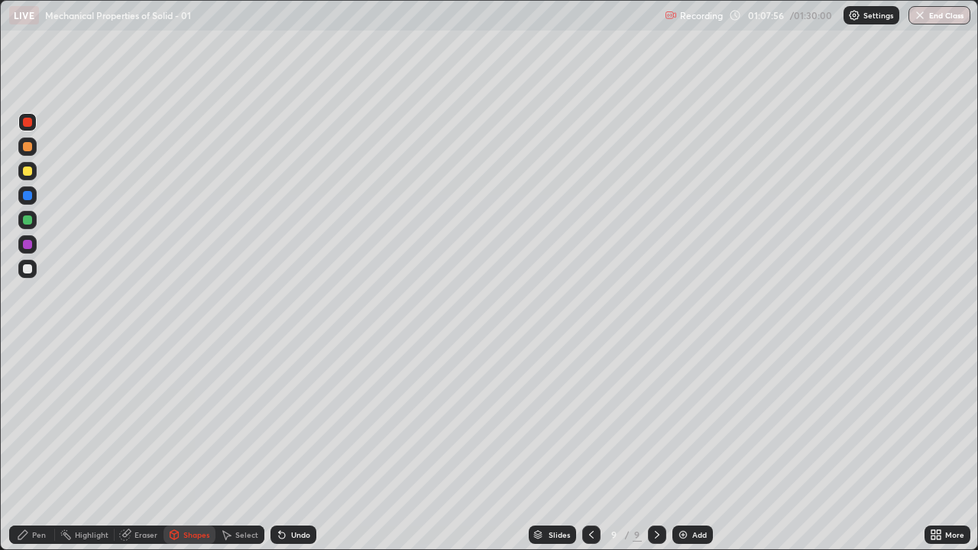
click at [36, 446] on div "Pen" at bounding box center [39, 535] width 14 height 8
click at [204, 446] on div "Shapes" at bounding box center [196, 535] width 26 height 8
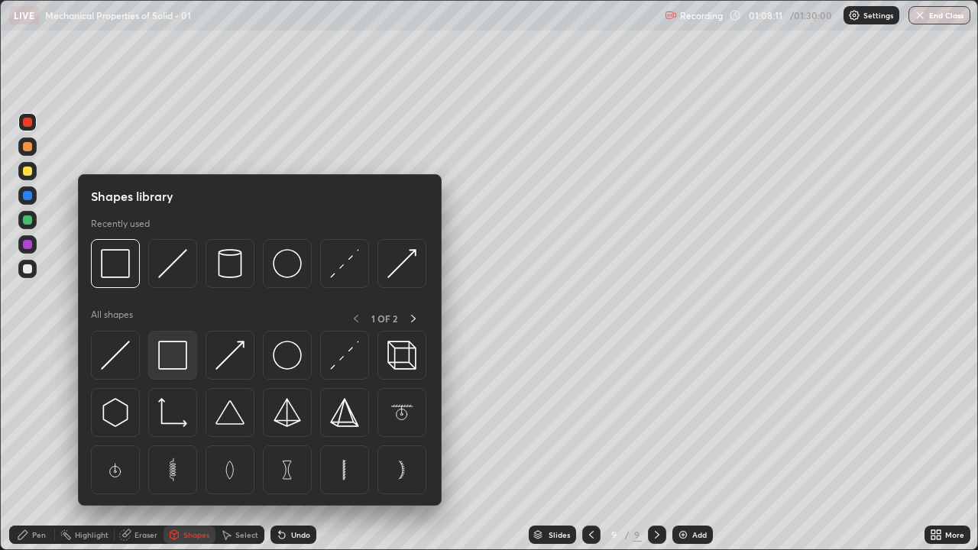
click at [179, 358] on img at bounding box center [172, 355] width 29 height 29
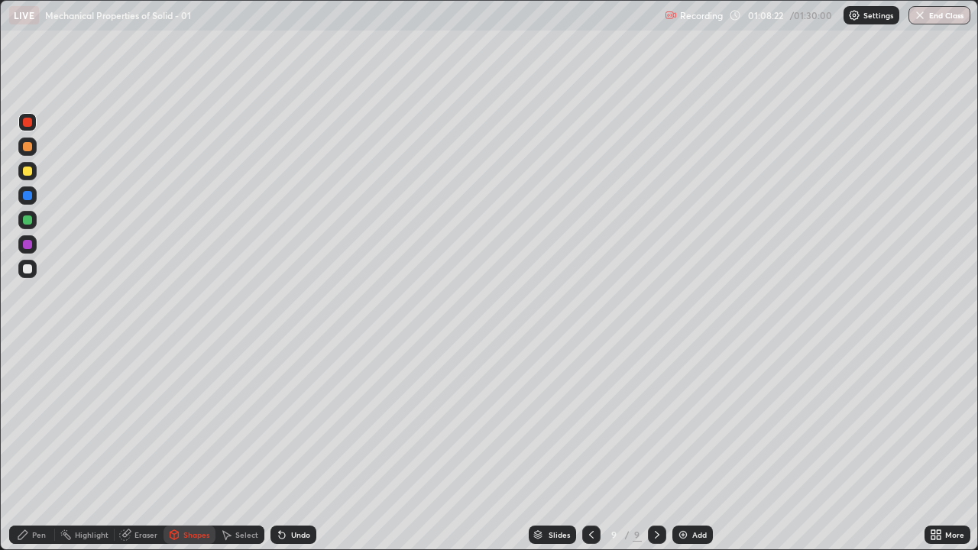
click at [42, 446] on div "Pen" at bounding box center [39, 535] width 14 height 8
click at [26, 271] on div at bounding box center [27, 268] width 9 height 9
click at [682, 446] on img at bounding box center [683, 535] width 12 height 12
click at [186, 446] on div "Shapes" at bounding box center [190, 535] width 52 height 18
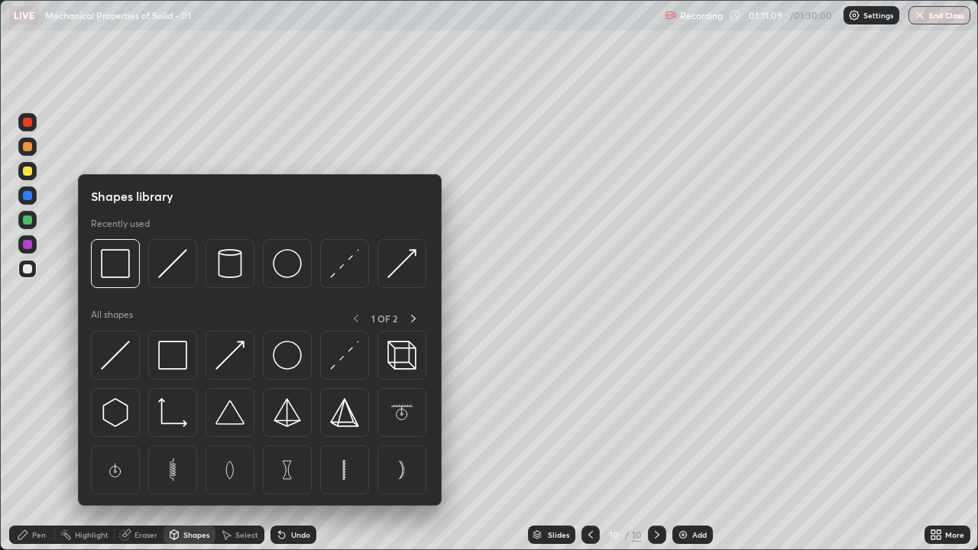
click at [179, 357] on img at bounding box center [172, 355] width 29 height 29
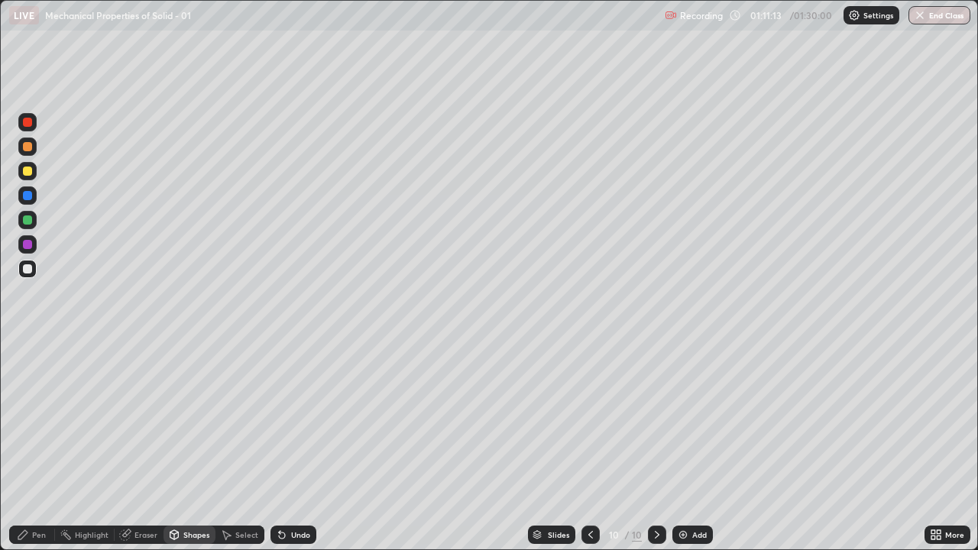
click at [31, 124] on div at bounding box center [27, 122] width 9 height 9
click at [47, 446] on div "Pen" at bounding box center [32, 535] width 46 height 18
click at [27, 267] on div at bounding box center [27, 268] width 9 height 9
click at [188, 446] on div "Shapes" at bounding box center [196, 535] width 26 height 8
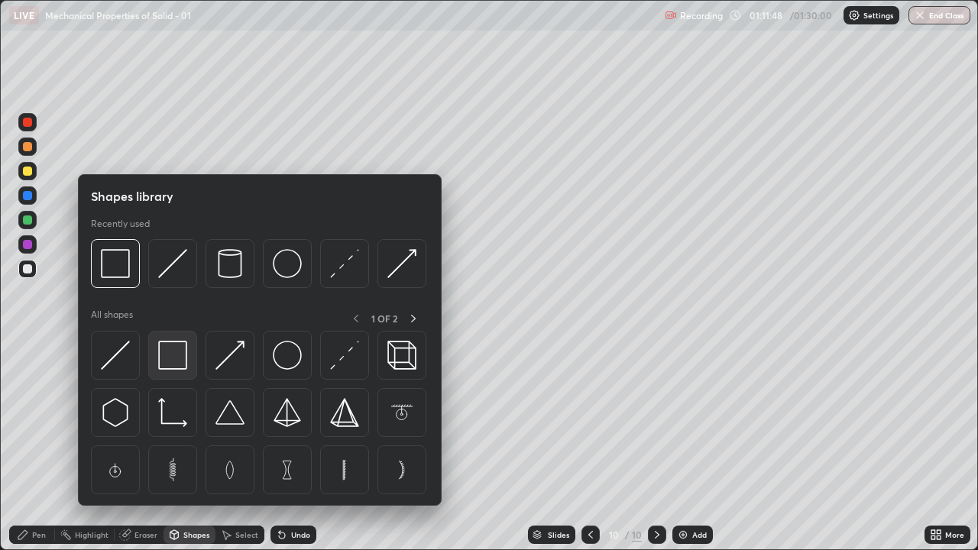
click at [173, 358] on img at bounding box center [172, 355] width 29 height 29
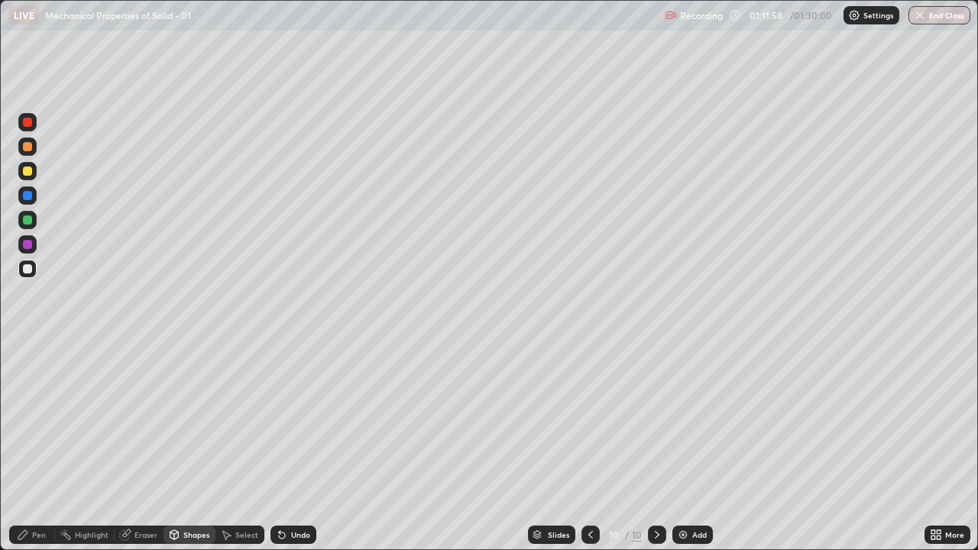
click at [244, 446] on div "Select" at bounding box center [246, 535] width 23 height 8
click at [333, 300] on div "0 ° Undo Copy Duplicate Duplicate to new slide Delete" at bounding box center [489, 275] width 977 height 549
click at [37, 446] on div "Pen" at bounding box center [32, 535] width 46 height 18
click at [590, 446] on icon at bounding box center [590, 535] width 5 height 8
click at [656, 446] on icon at bounding box center [657, 535] width 12 height 12
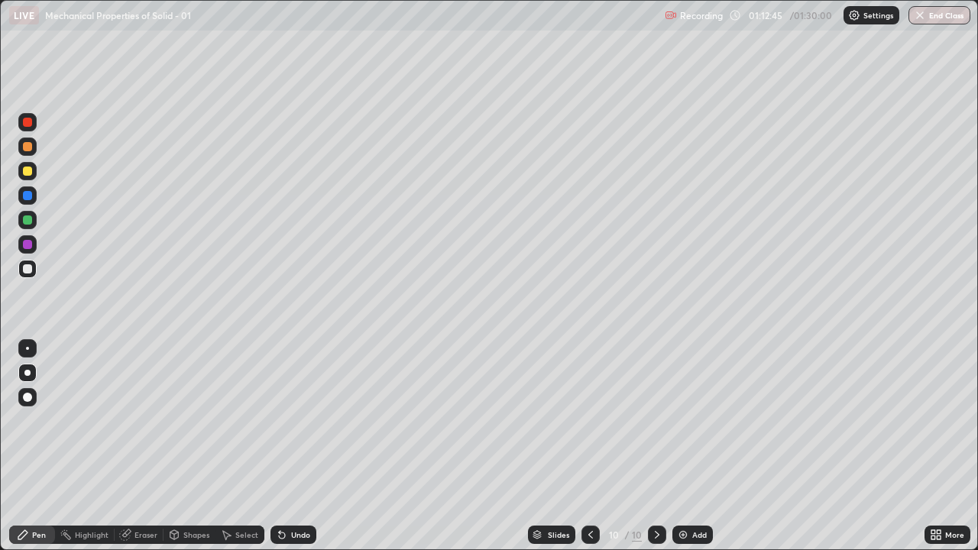
click at [24, 267] on div at bounding box center [27, 268] width 9 height 9
click at [300, 446] on div "Undo" at bounding box center [300, 535] width 19 height 8
click at [299, 446] on div "Undo" at bounding box center [300, 535] width 19 height 8
click at [589, 446] on icon at bounding box center [591, 535] width 12 height 12
click at [656, 446] on icon at bounding box center [657, 535] width 12 height 12
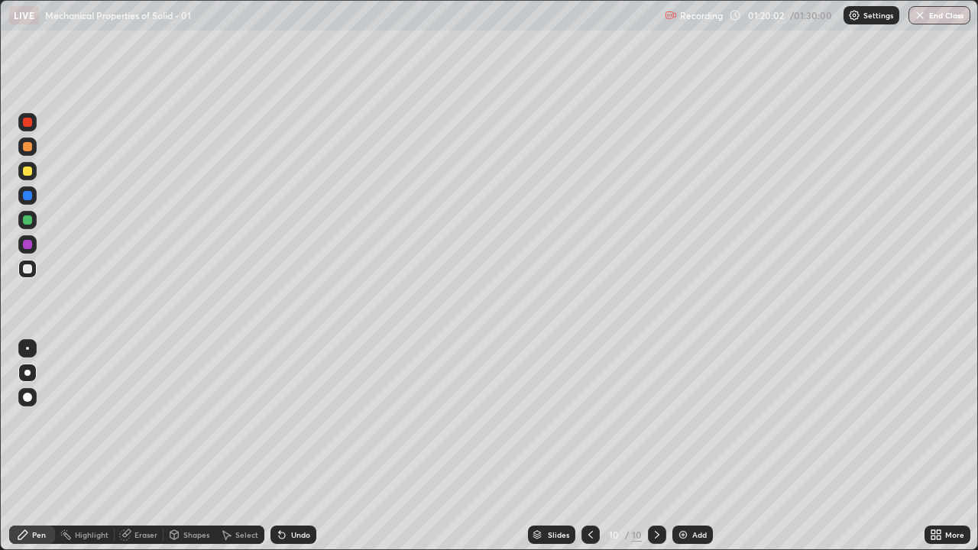
click at [927, 21] on button "End Class" at bounding box center [940, 15] width 62 height 18
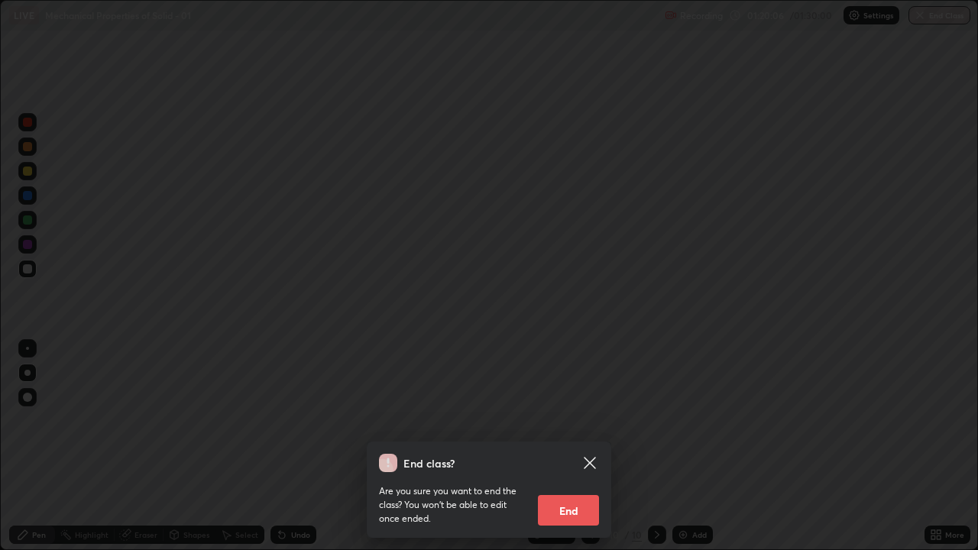
click at [592, 446] on button "End" at bounding box center [568, 510] width 61 height 31
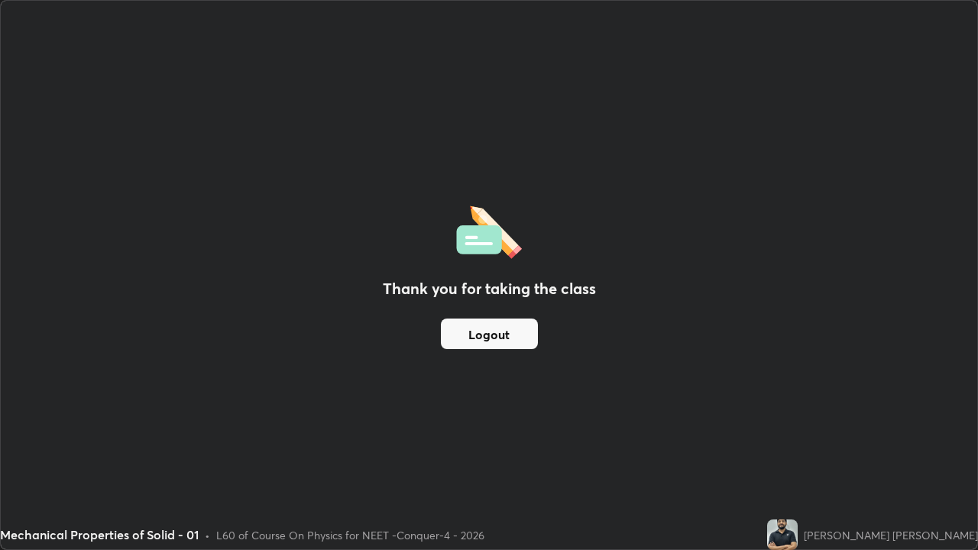
click at [520, 332] on button "Logout" at bounding box center [489, 334] width 97 height 31
click at [517, 339] on button "Logout" at bounding box center [489, 334] width 97 height 31
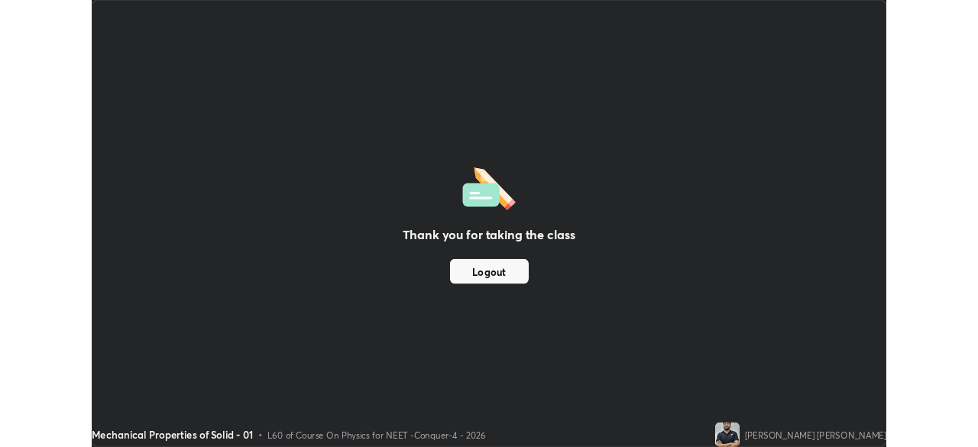
scroll to position [75972, 75440]
